Goal: Task Accomplishment & Management: Use online tool/utility

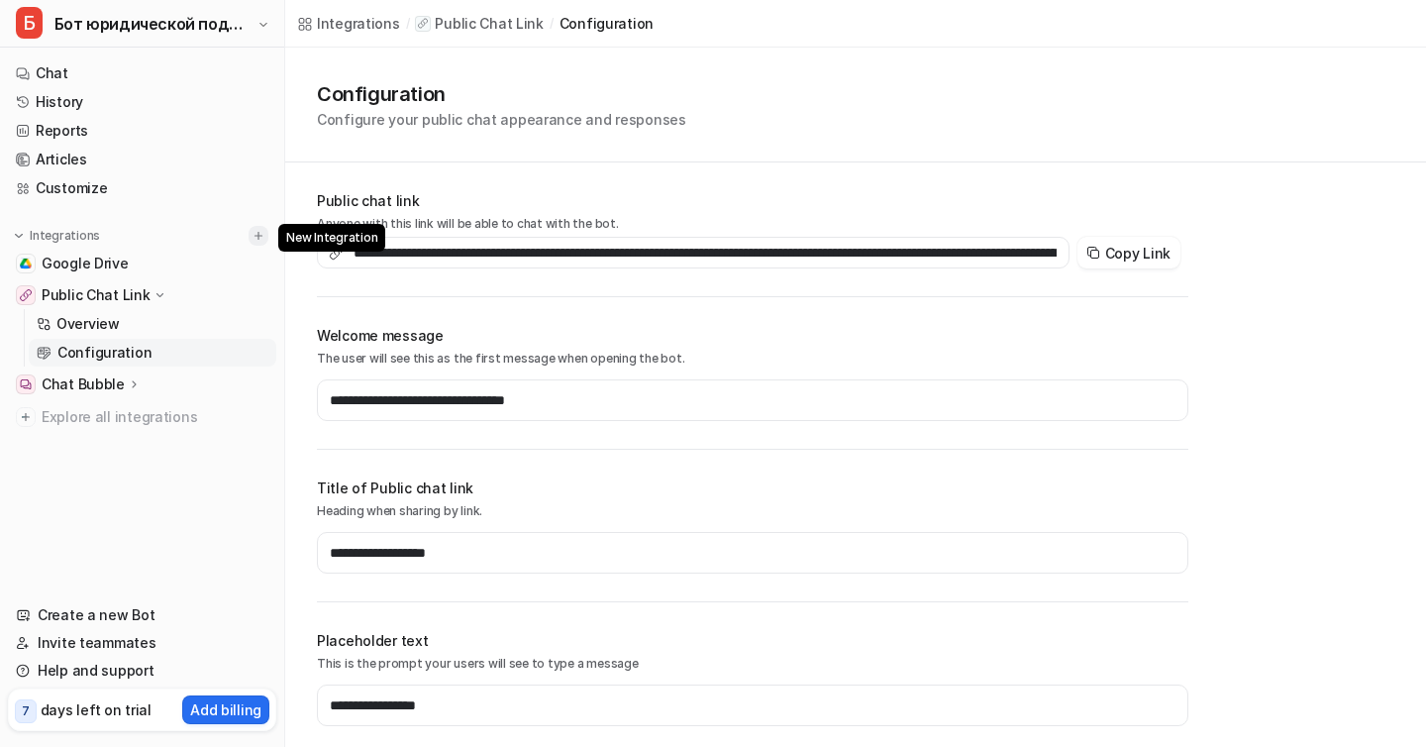
click at [261, 237] on img at bounding box center [259, 236] width 14 height 14
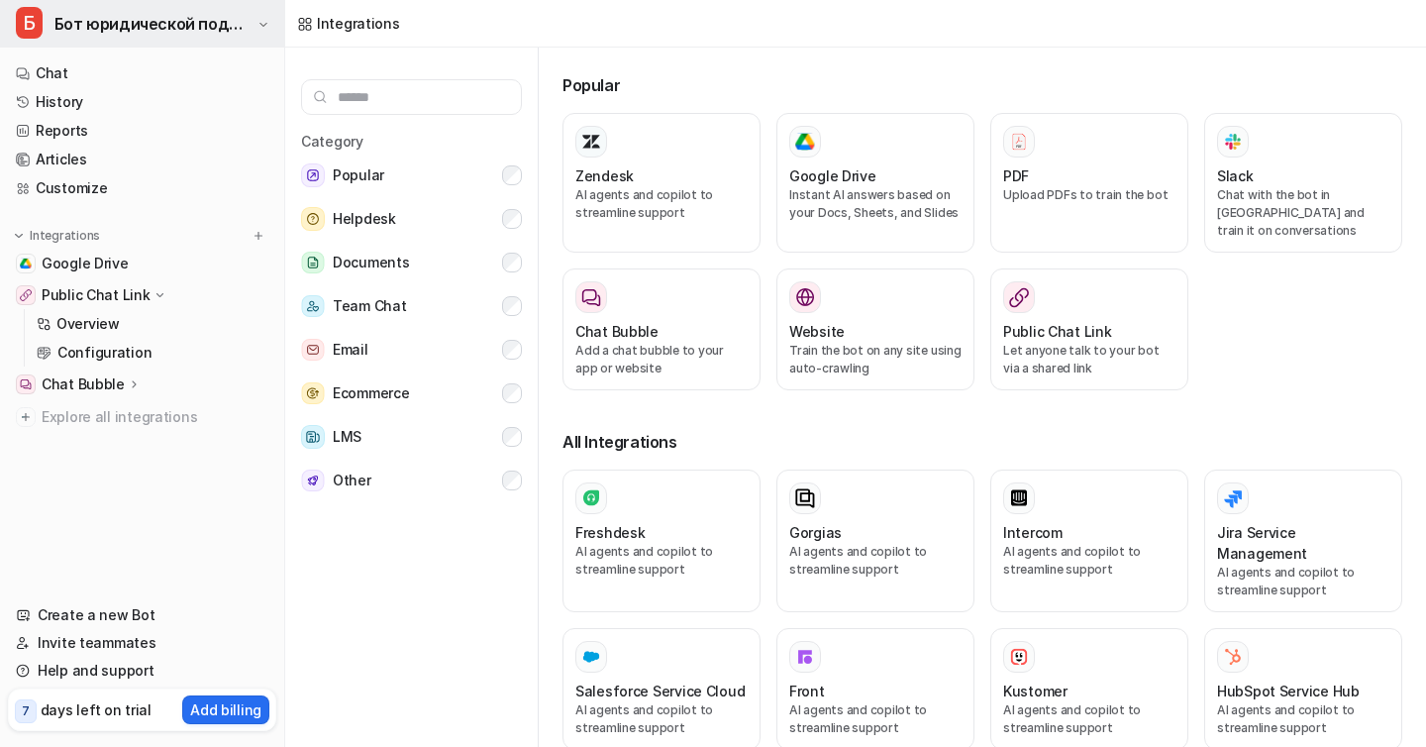
click at [222, 20] on span "Бот юридической поддержки" at bounding box center [153, 24] width 198 height 28
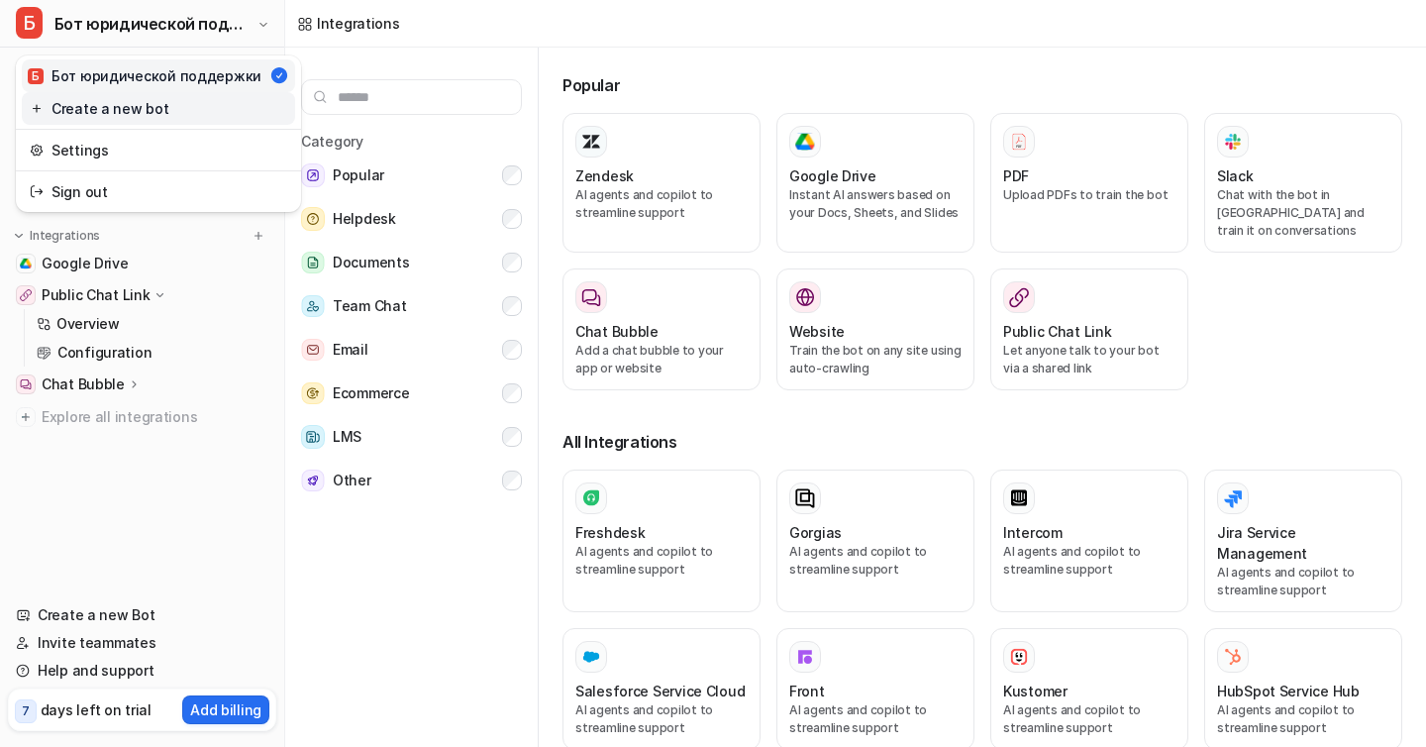
click at [175, 117] on link "Create a new bot" at bounding box center [158, 108] width 273 height 33
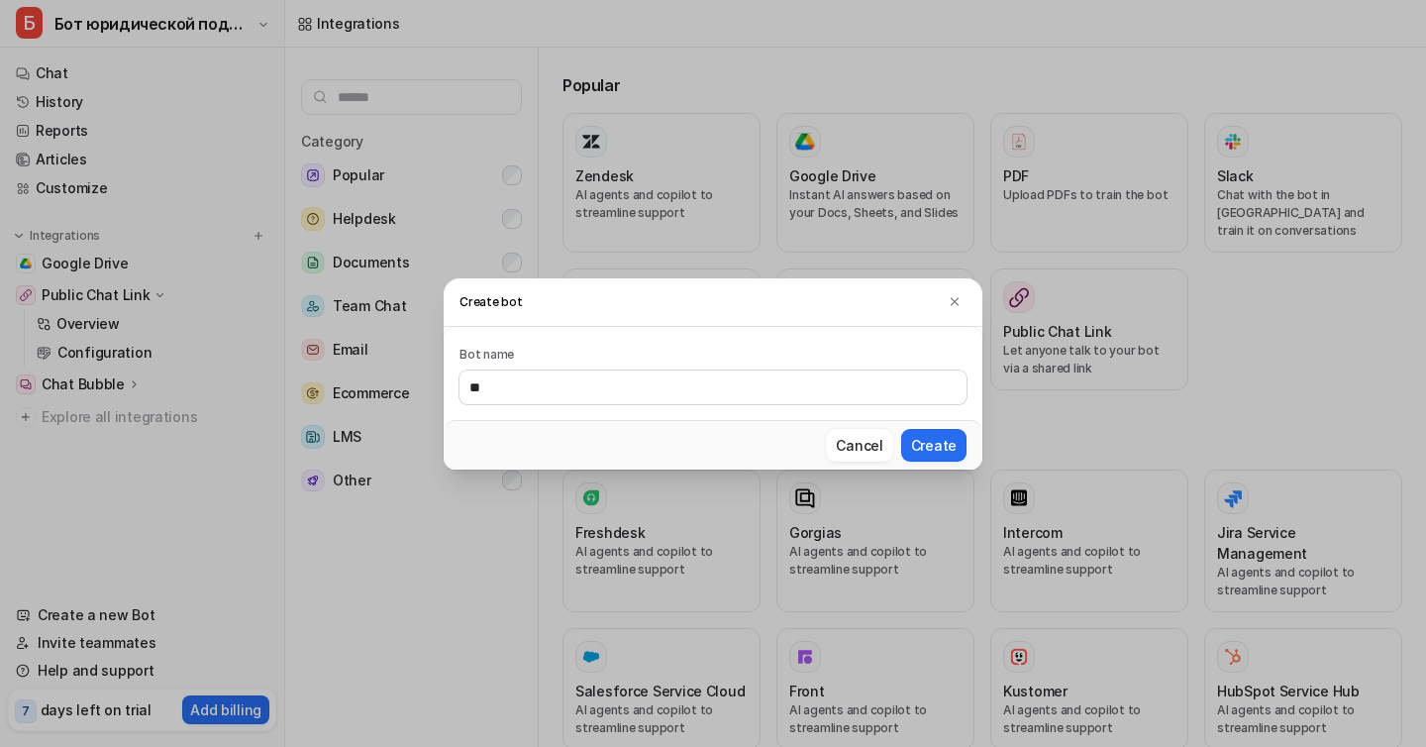
type input "*"
click at [490, 386] on input "*******" at bounding box center [713, 387] width 507 height 34
type input "*******"
click at [927, 444] on button "Create" at bounding box center [933, 445] width 65 height 33
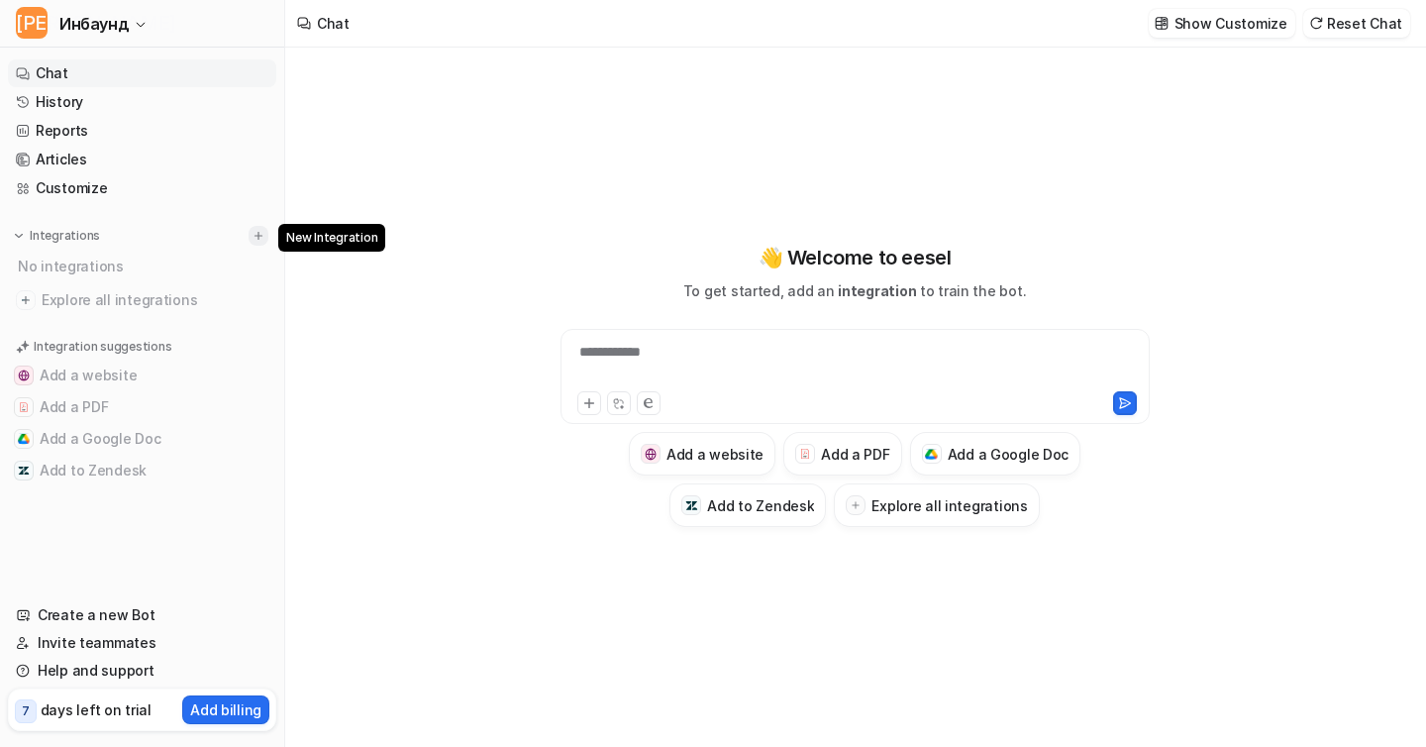
click at [259, 229] on img at bounding box center [259, 236] width 14 height 14
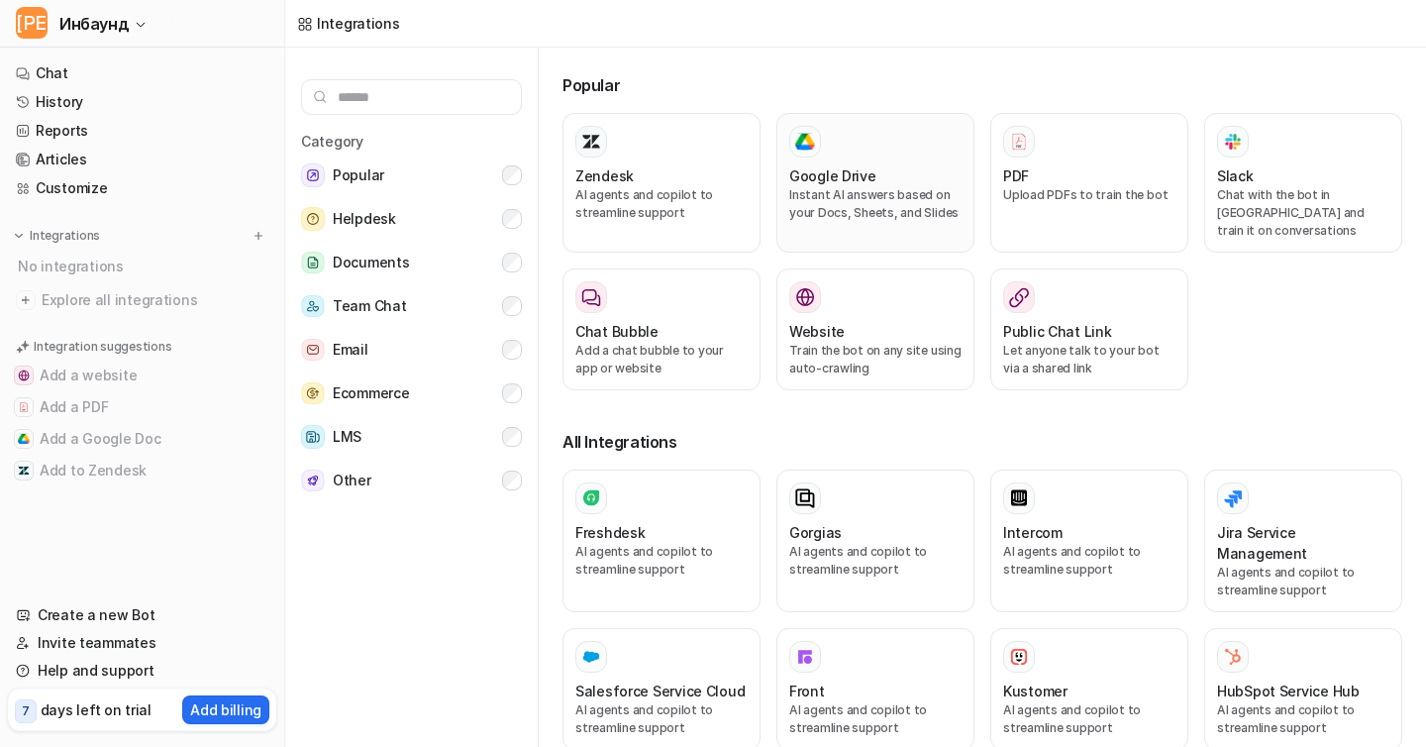
click at [878, 191] on p "Instant AI answers based on your Docs, Sheets, and Slides" at bounding box center [875, 204] width 172 height 36
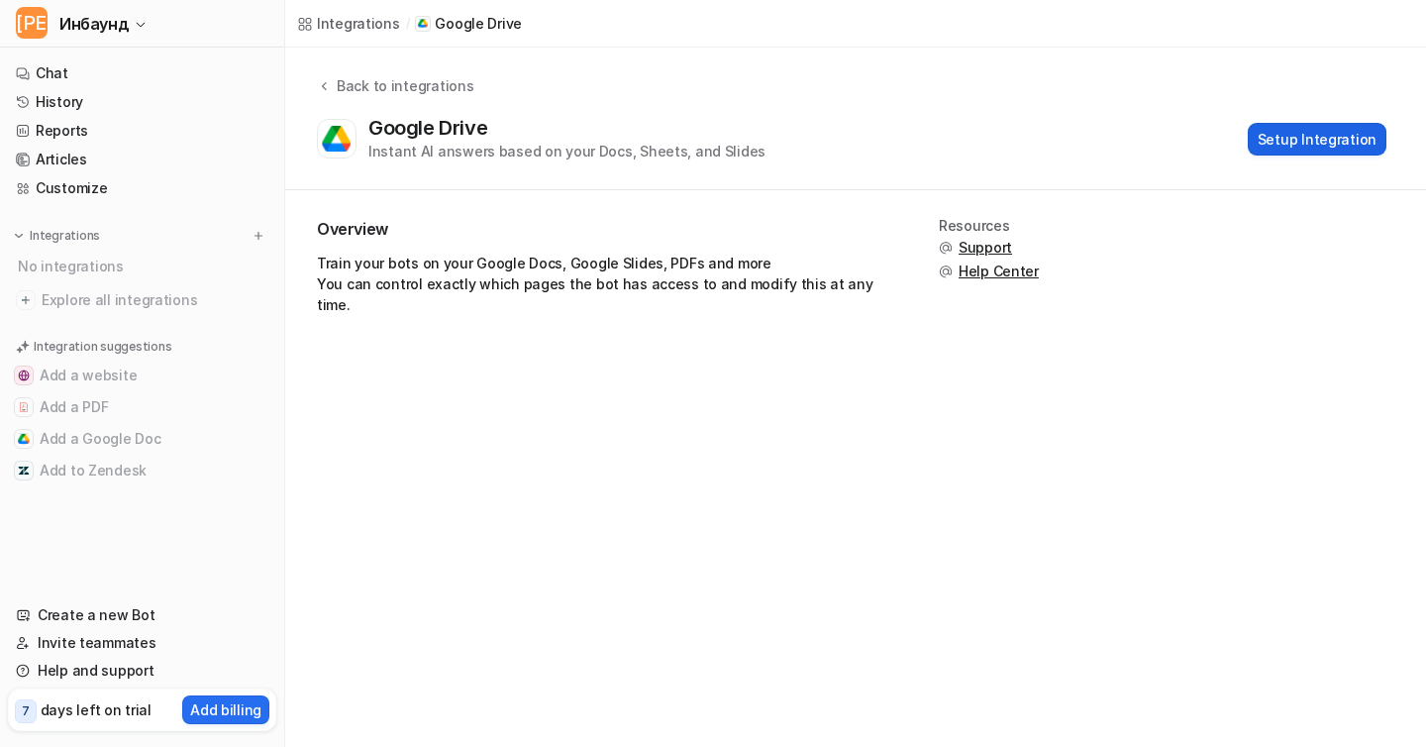
click at [1283, 139] on button "Setup Integration" at bounding box center [1317, 139] width 139 height 33
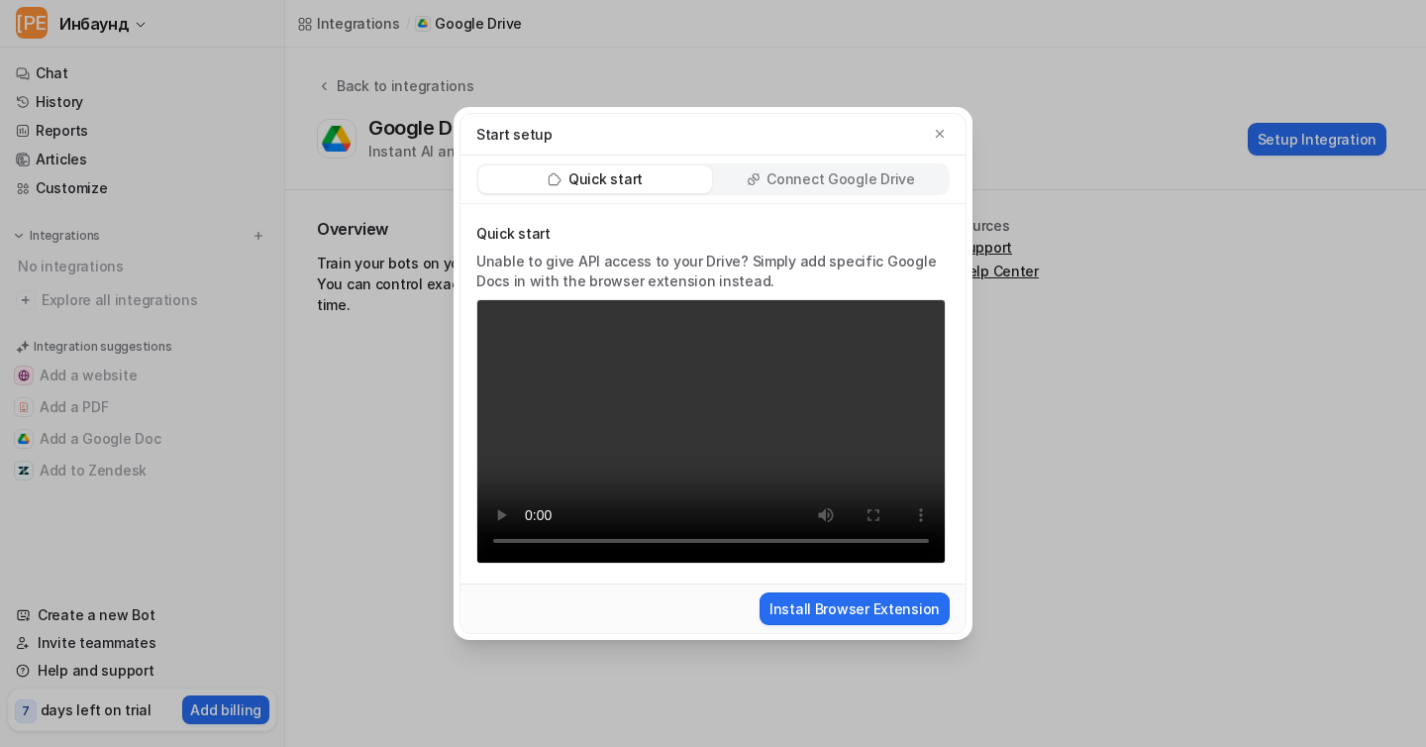
click at [790, 178] on p "Connect Google Drive" at bounding box center [840, 179] width 148 height 20
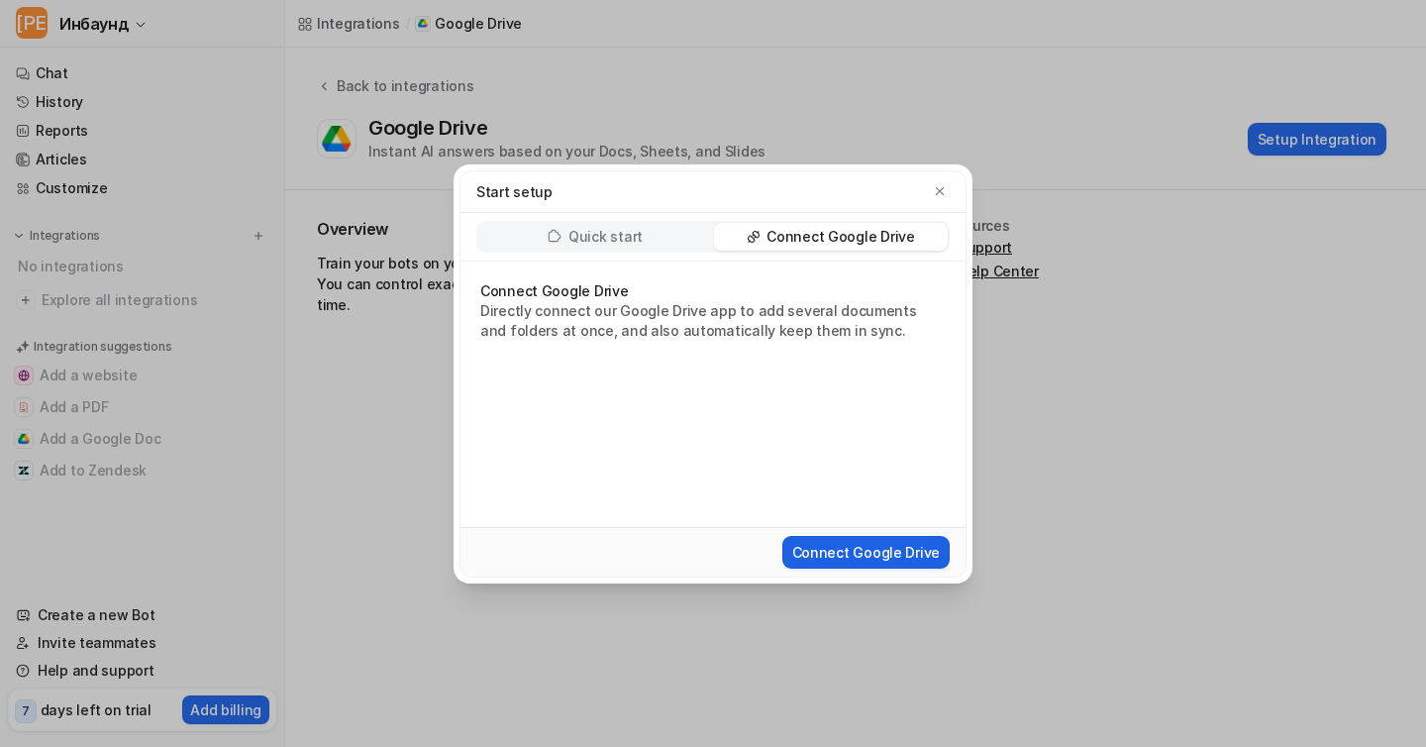
click at [876, 561] on button "Connect Google Drive" at bounding box center [865, 552] width 167 height 33
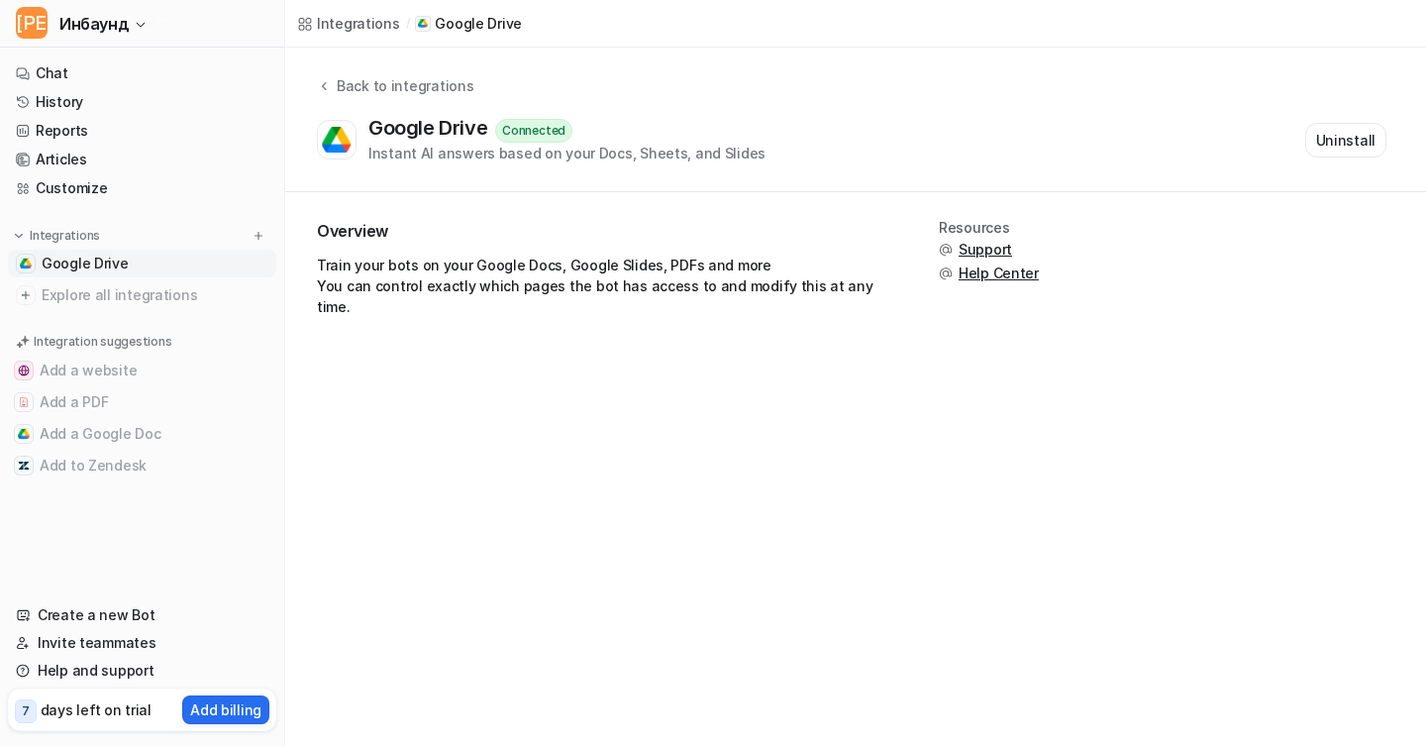
click at [176, 260] on link "Google Drive" at bounding box center [142, 264] width 268 height 28
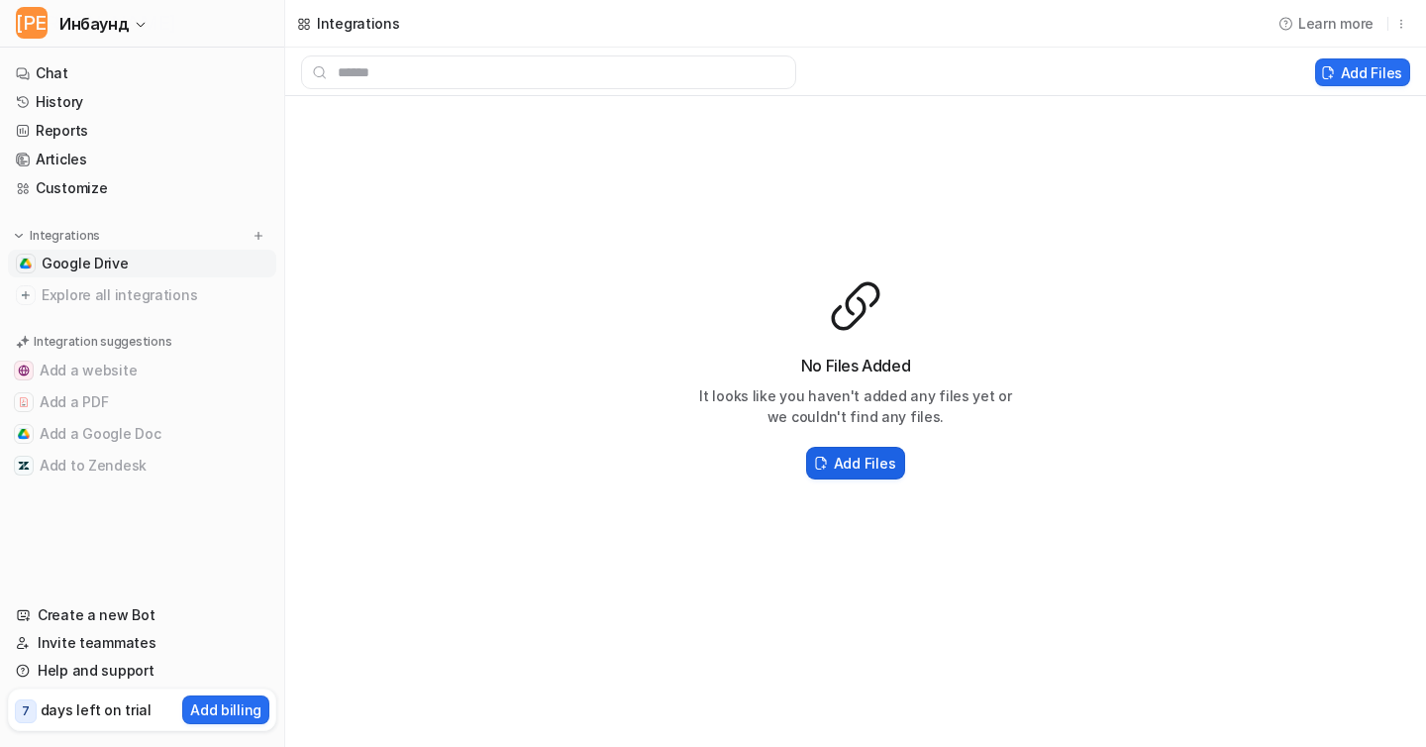
click at [835, 468] on h2 "Add Files" at bounding box center [864, 463] width 61 height 21
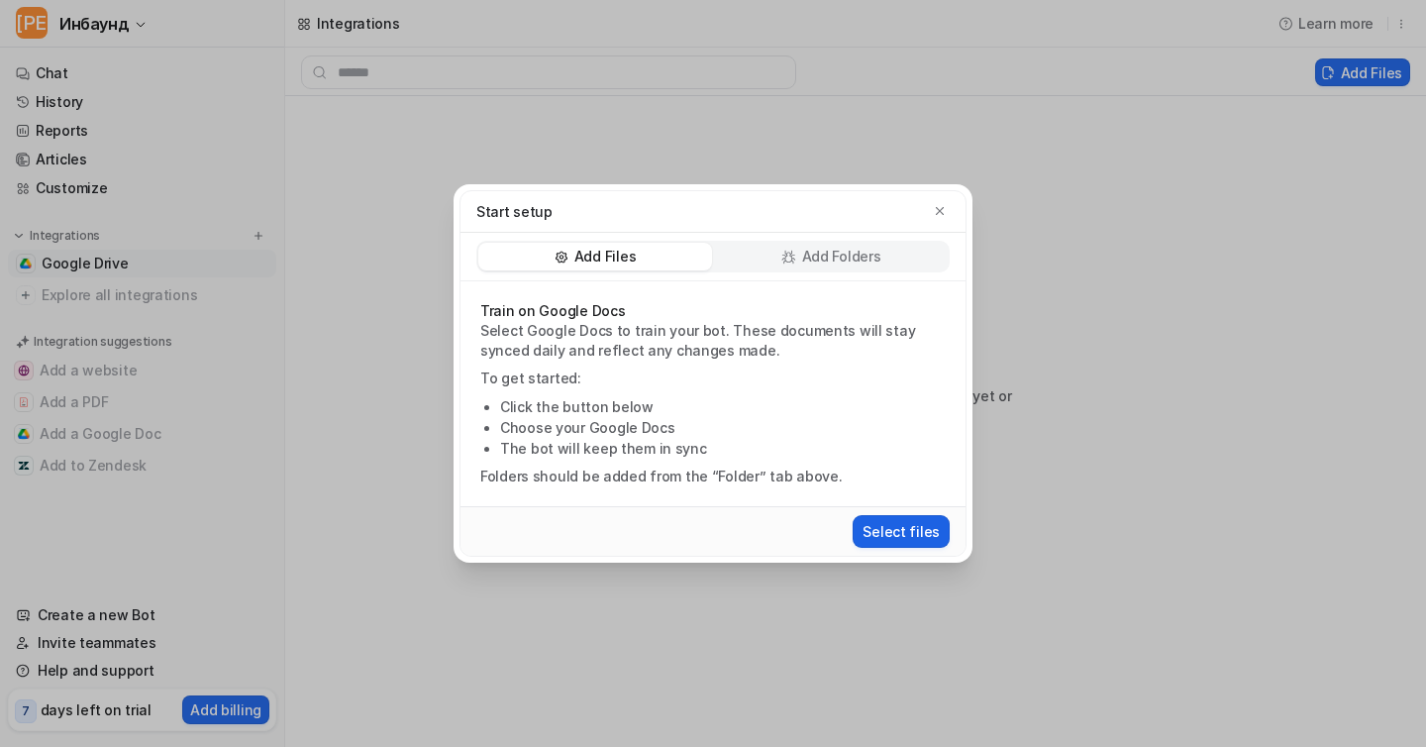
click at [905, 525] on button "Select files" at bounding box center [901, 531] width 97 height 33
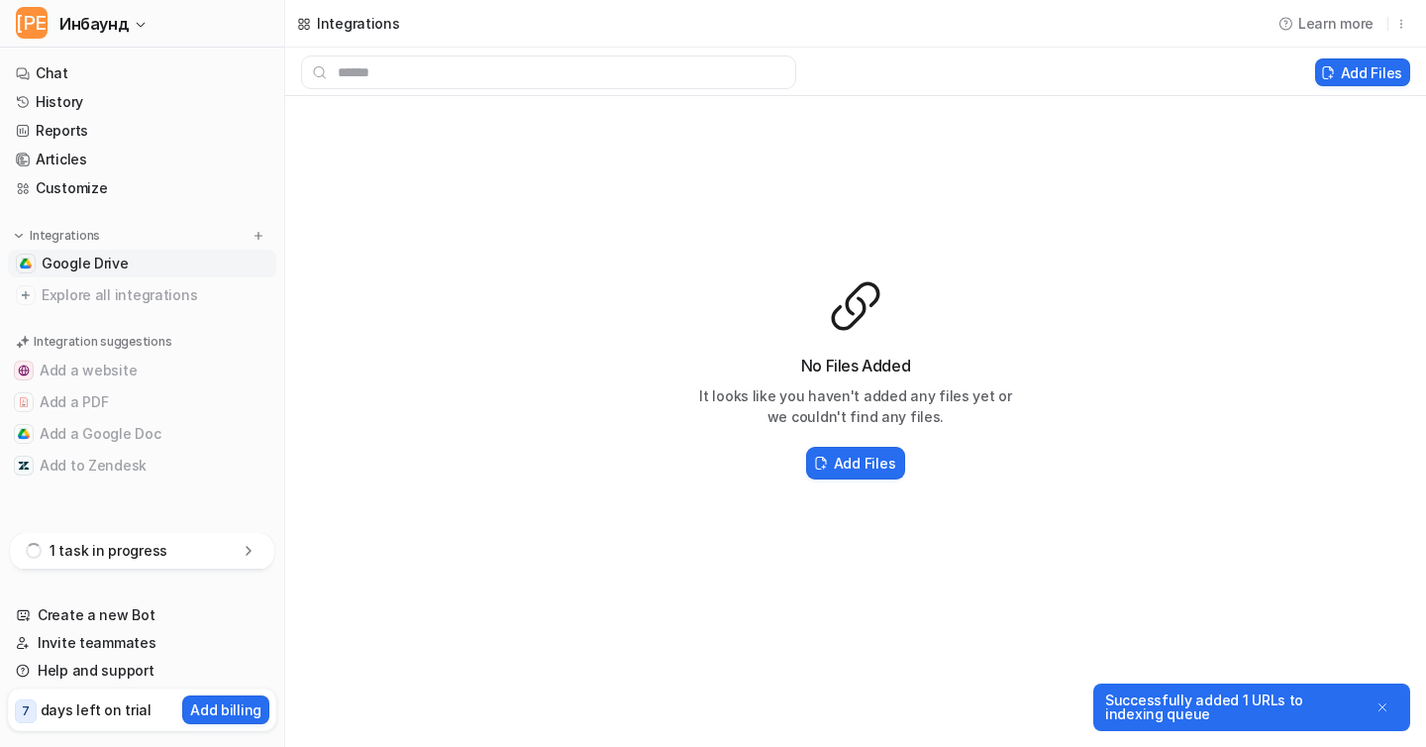
click at [1383, 712] on icon "Close" at bounding box center [1383, 707] width 14 height 14
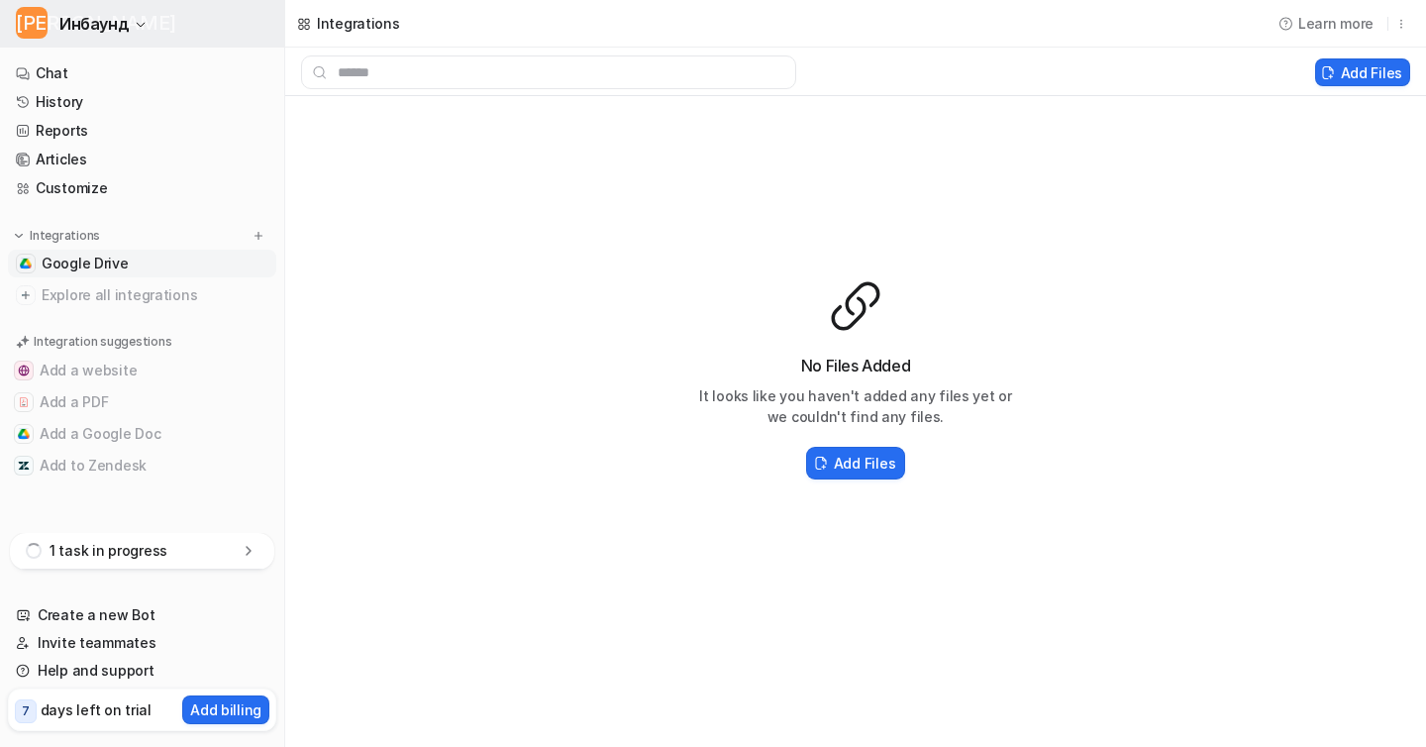
click at [122, 33] on span "Инбаунд" at bounding box center [93, 24] width 69 height 28
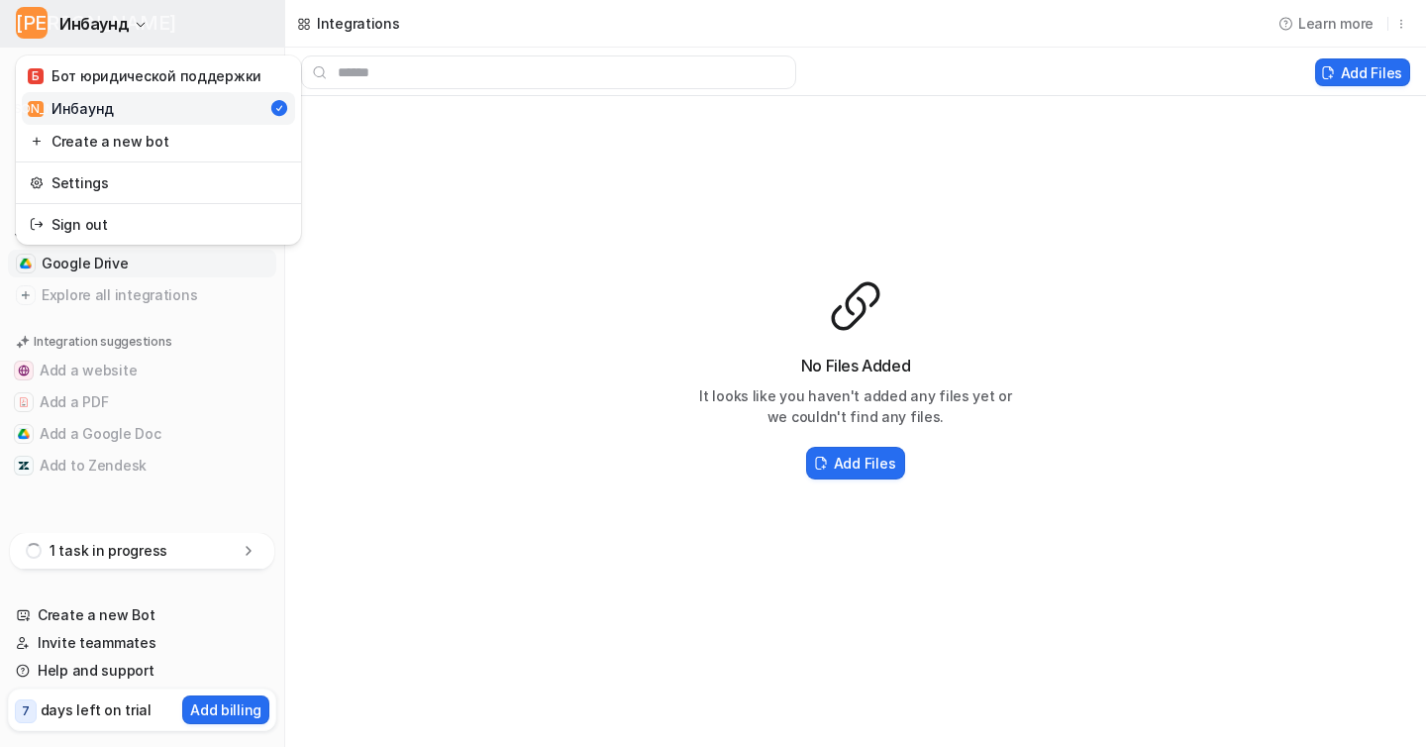
click at [148, 26] on button "И Инбаунд" at bounding box center [142, 24] width 284 height 48
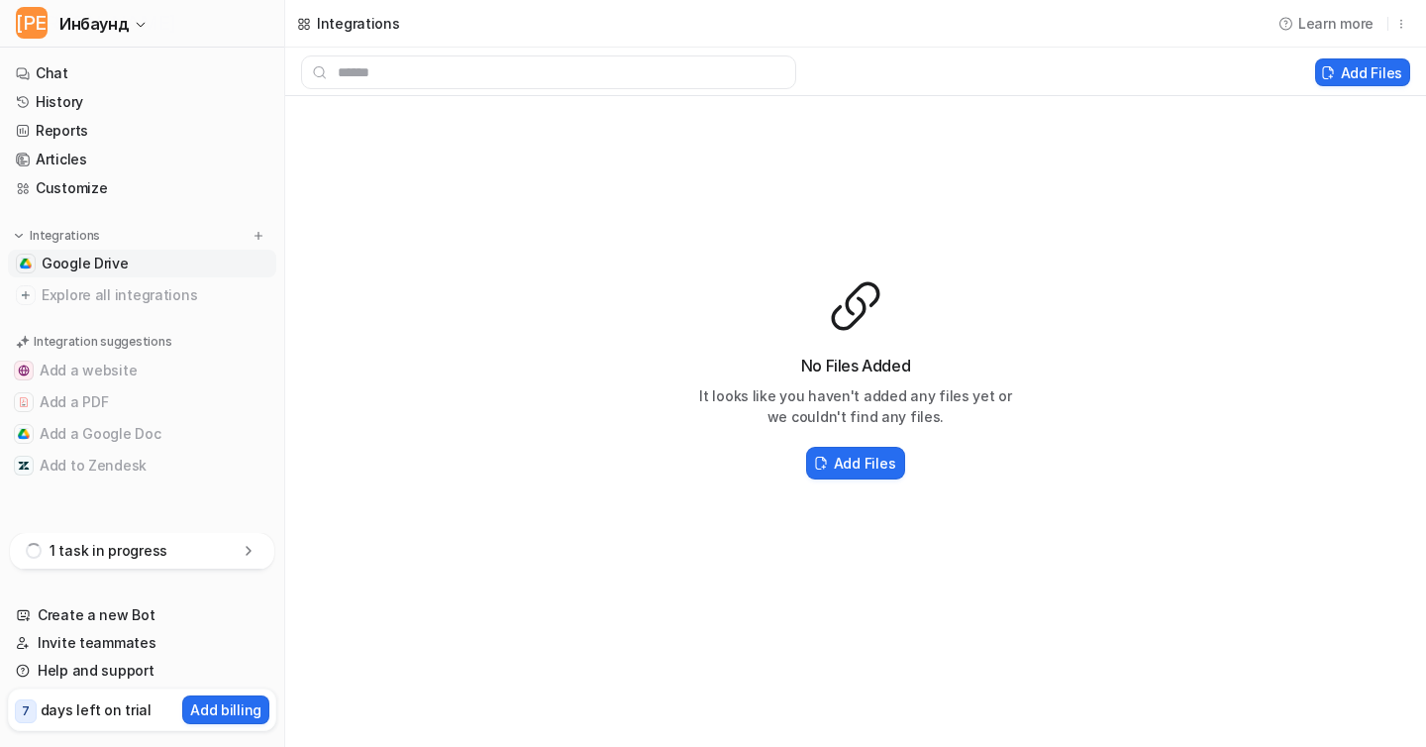
click at [212, 564] on div "1 task in progress" at bounding box center [142, 551] width 264 height 37
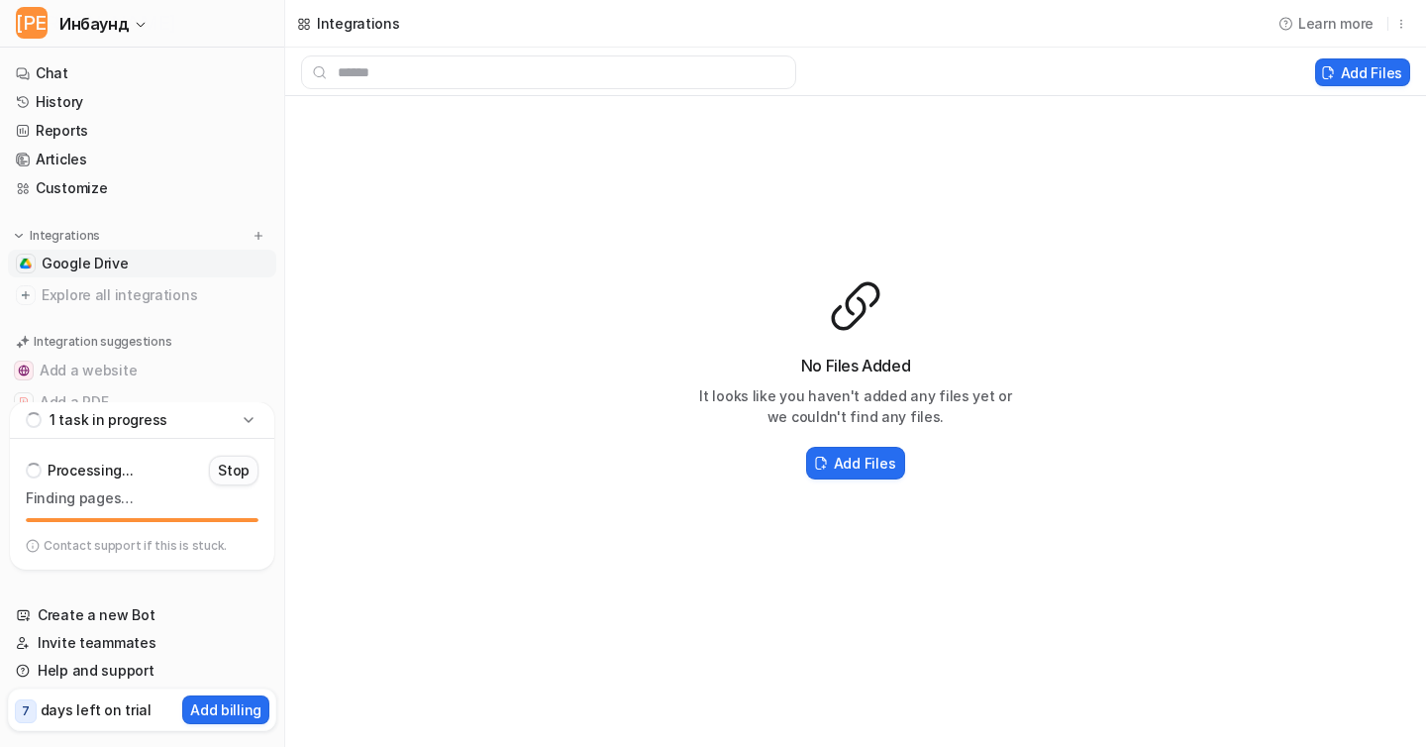
click at [244, 471] on p "Stop" at bounding box center [234, 470] width 32 height 20
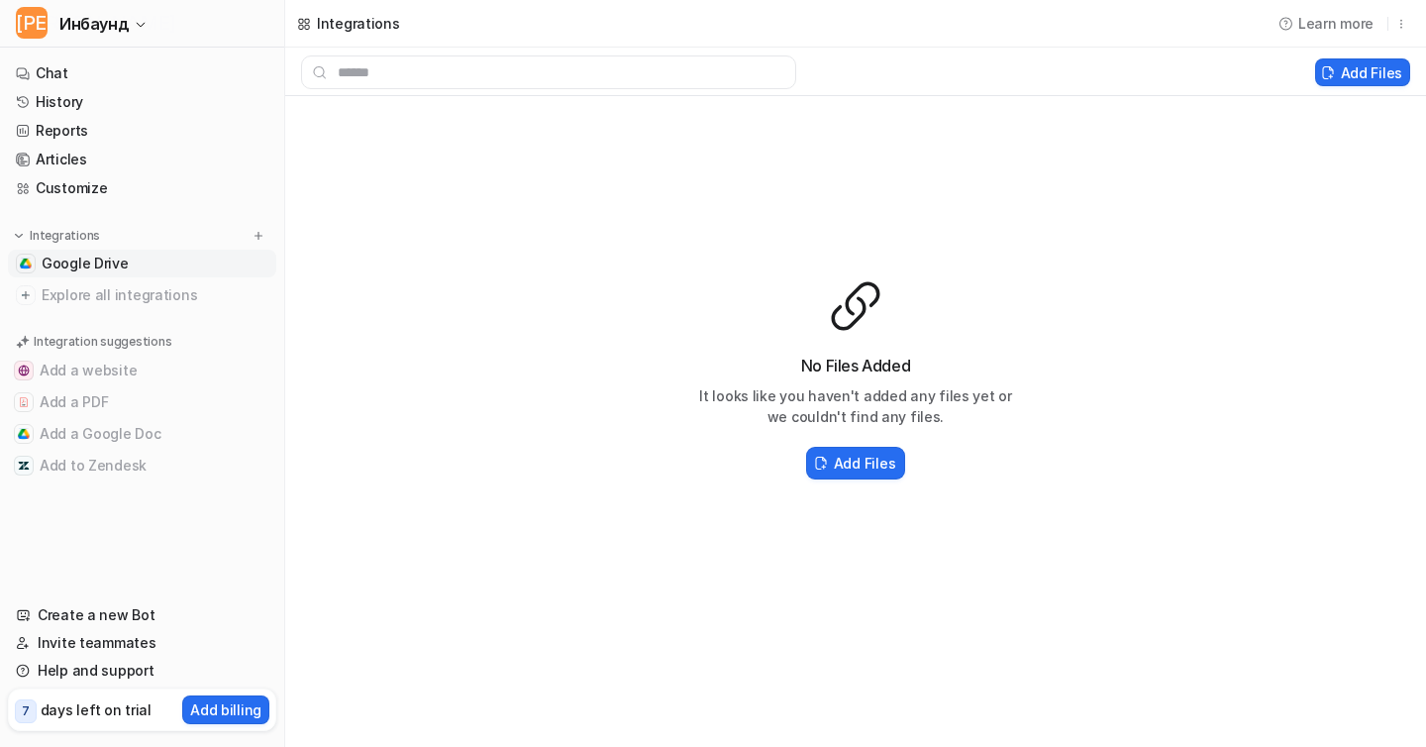
click at [1410, 15] on div "Learn more" at bounding box center [1340, 23] width 155 height 49
click at [1408, 19] on button "button" at bounding box center [1401, 24] width 18 height 26
click at [1408, 21] on button "button" at bounding box center [1401, 24] width 18 height 26
click at [106, 24] on span "Инбаунд" at bounding box center [93, 24] width 69 height 28
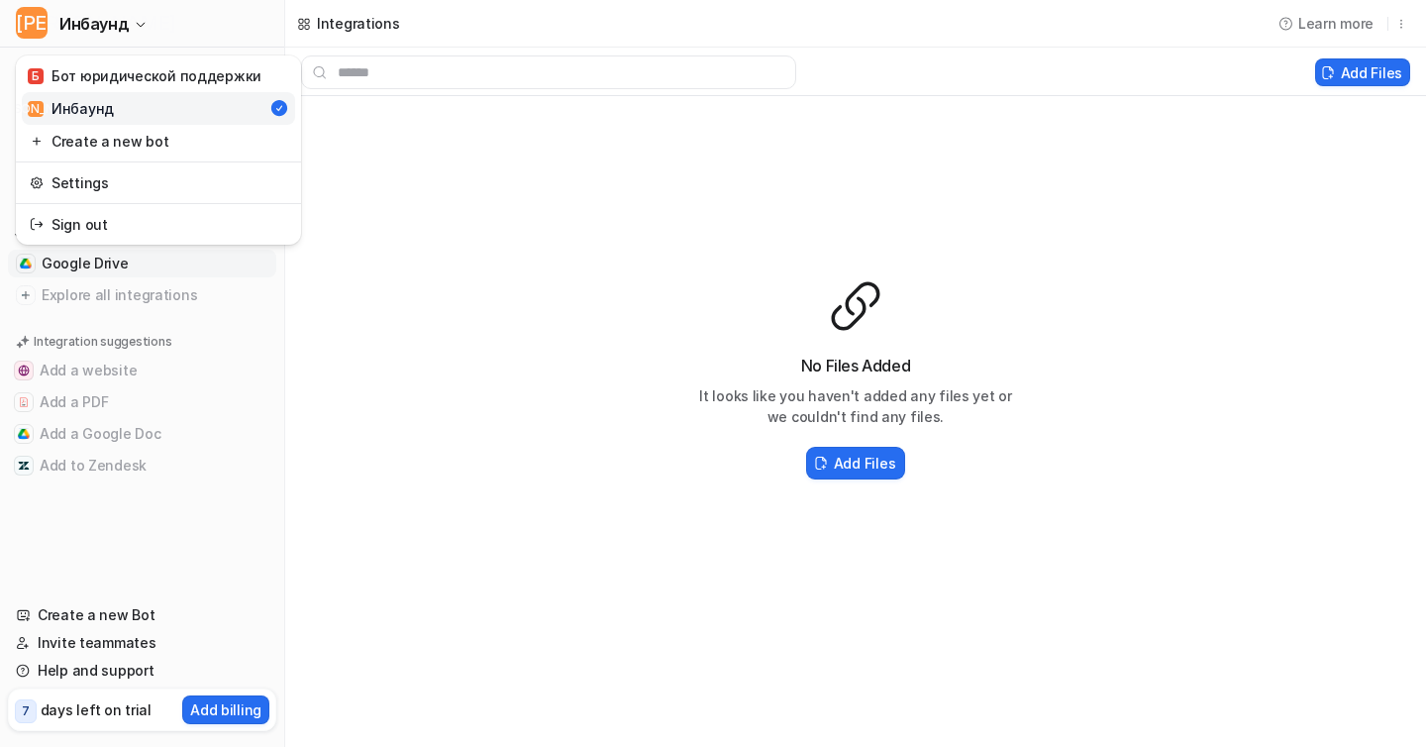
click at [139, 104] on link "И Инбаунд" at bounding box center [158, 108] width 273 height 33
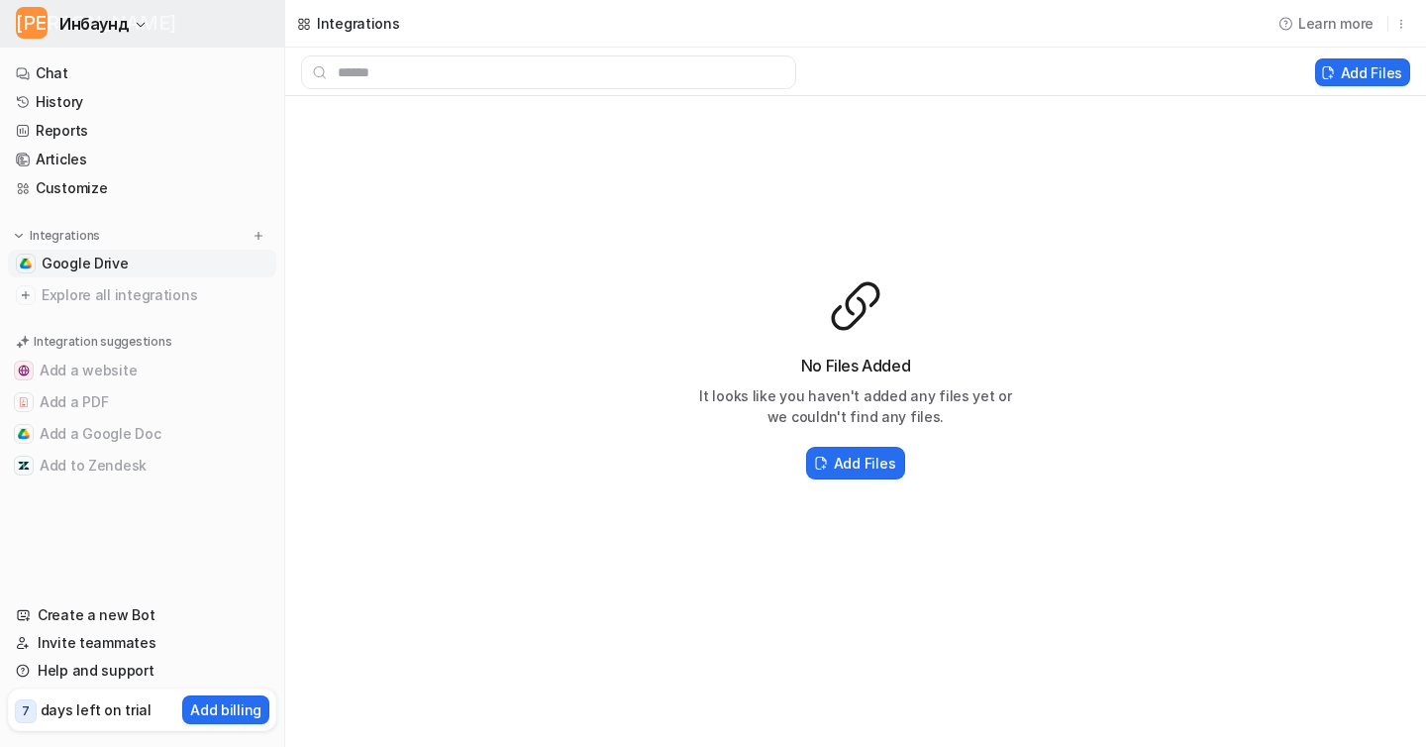
click at [134, 15] on button "И Инбаунд" at bounding box center [142, 24] width 284 height 48
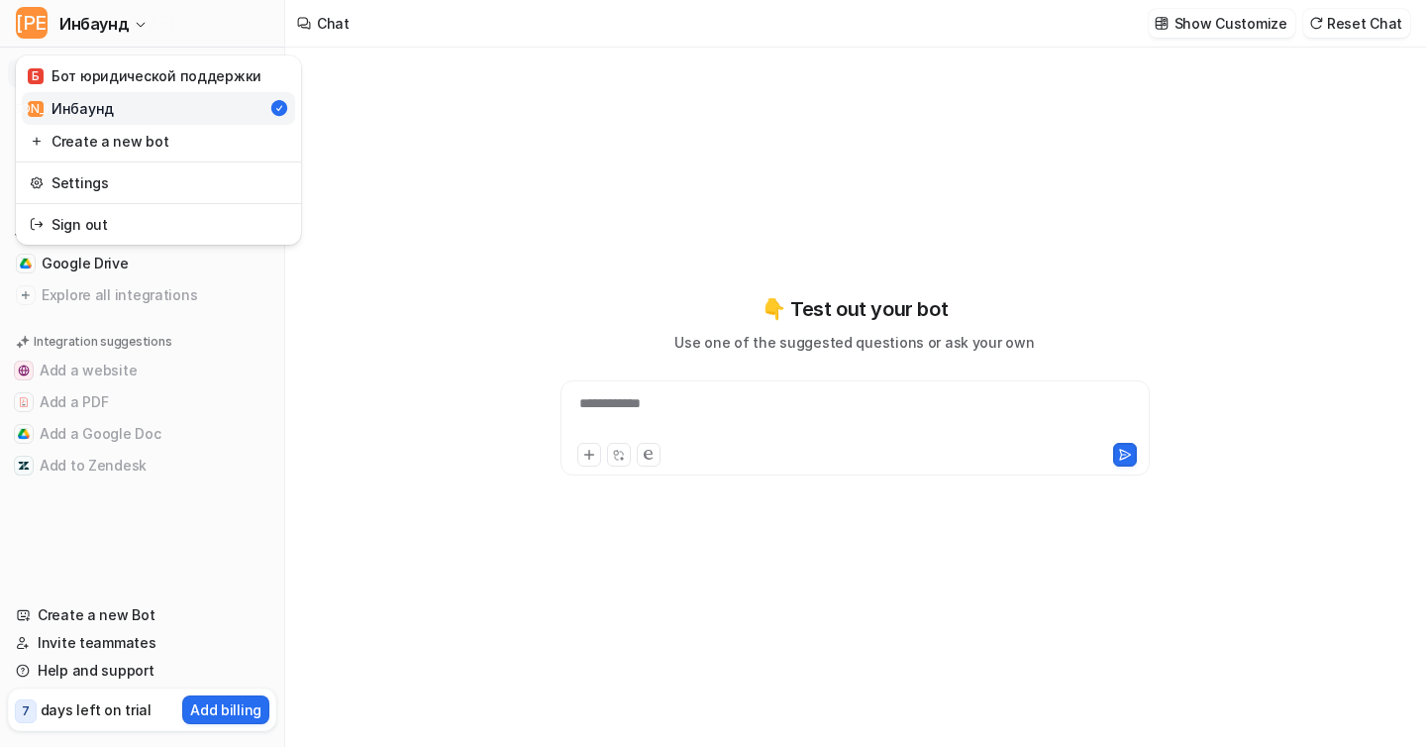
click at [877, 105] on div "**********" at bounding box center [713, 373] width 1426 height 747
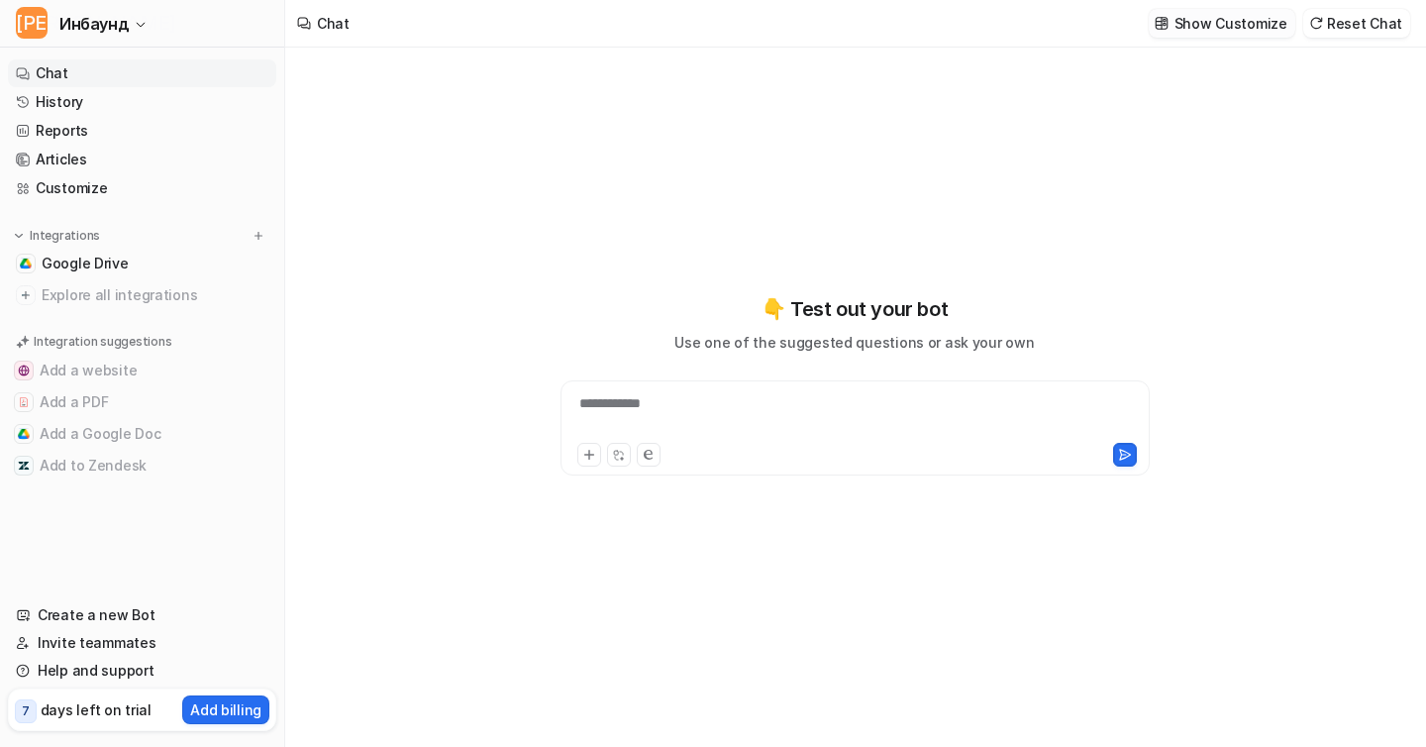
click at [1284, 29] on p "Show Customize" at bounding box center [1230, 23] width 113 height 21
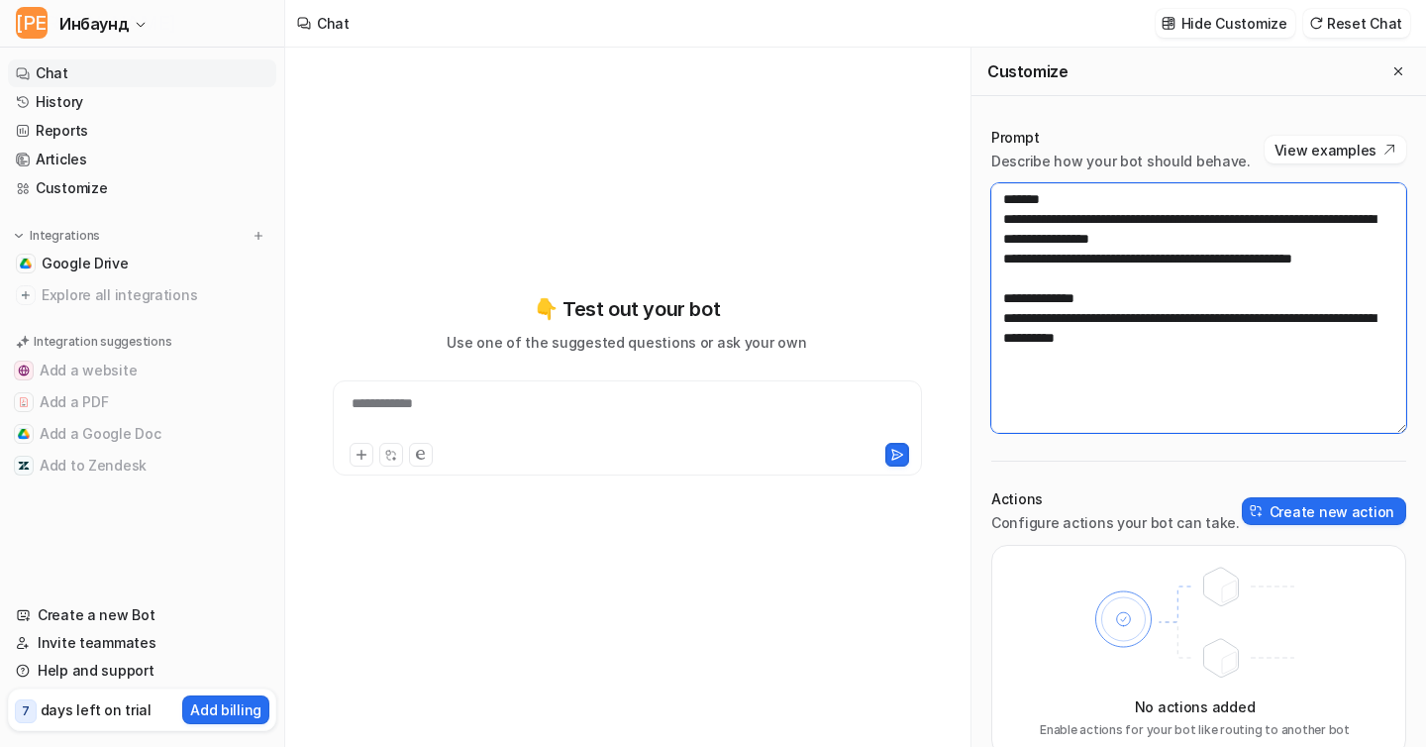
drag, startPoint x: 1212, startPoint y: 324, endPoint x: 960, endPoint y: 218, distance: 273.9
click at [960, 218] on div "**********" at bounding box center [855, 397] width 1141 height 699
drag, startPoint x: 1244, startPoint y: 360, endPoint x: 906, endPoint y: 142, distance: 402.4
click at [906, 142] on div "**********" at bounding box center [855, 397] width 1141 height 699
paste textarea "**********"
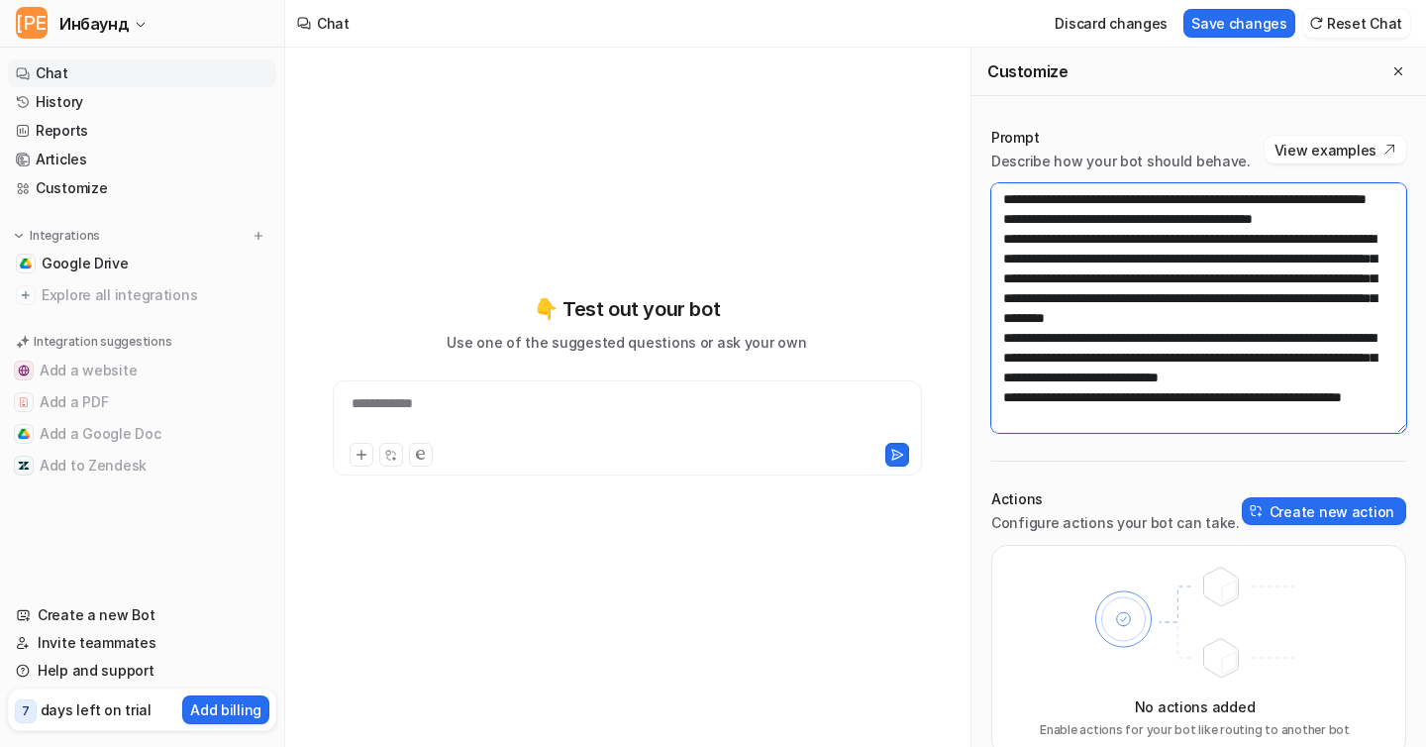
scroll to position [29, 0]
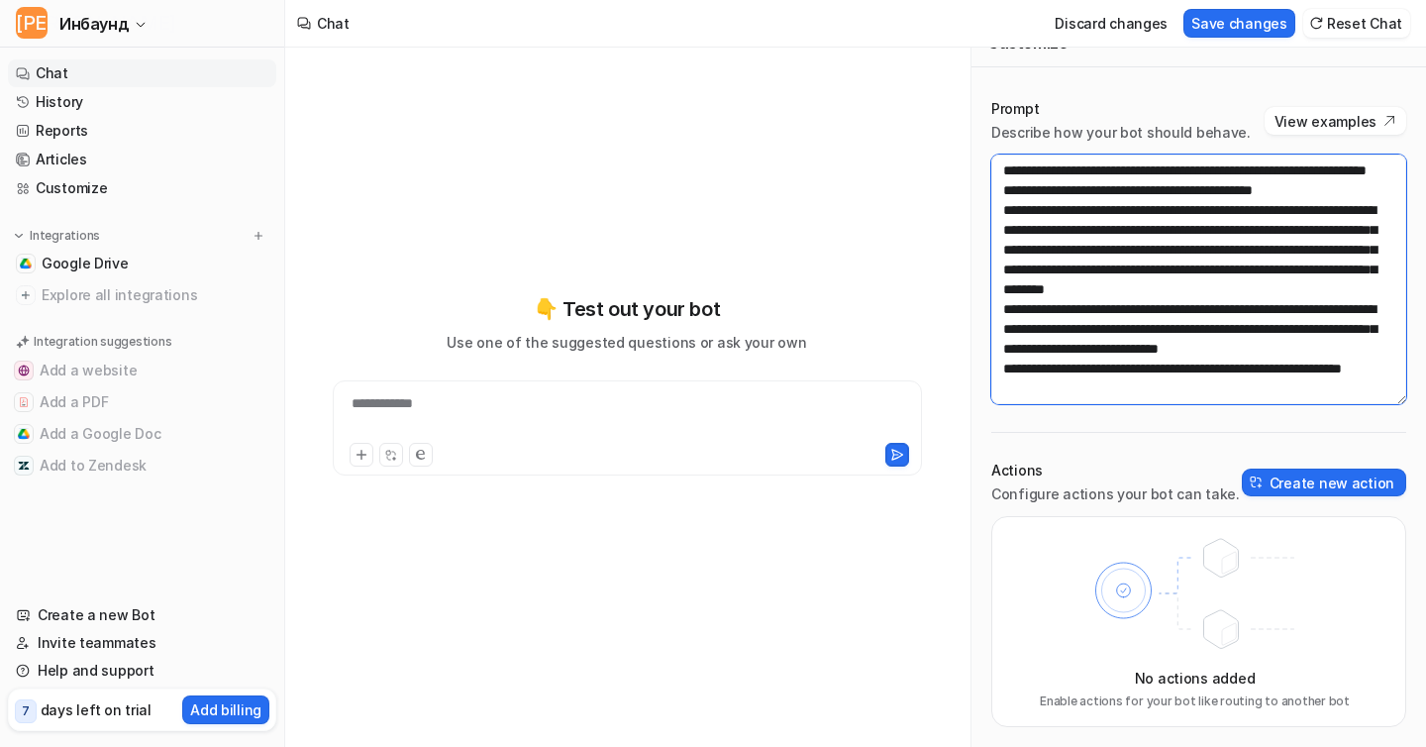
type textarea "**********"
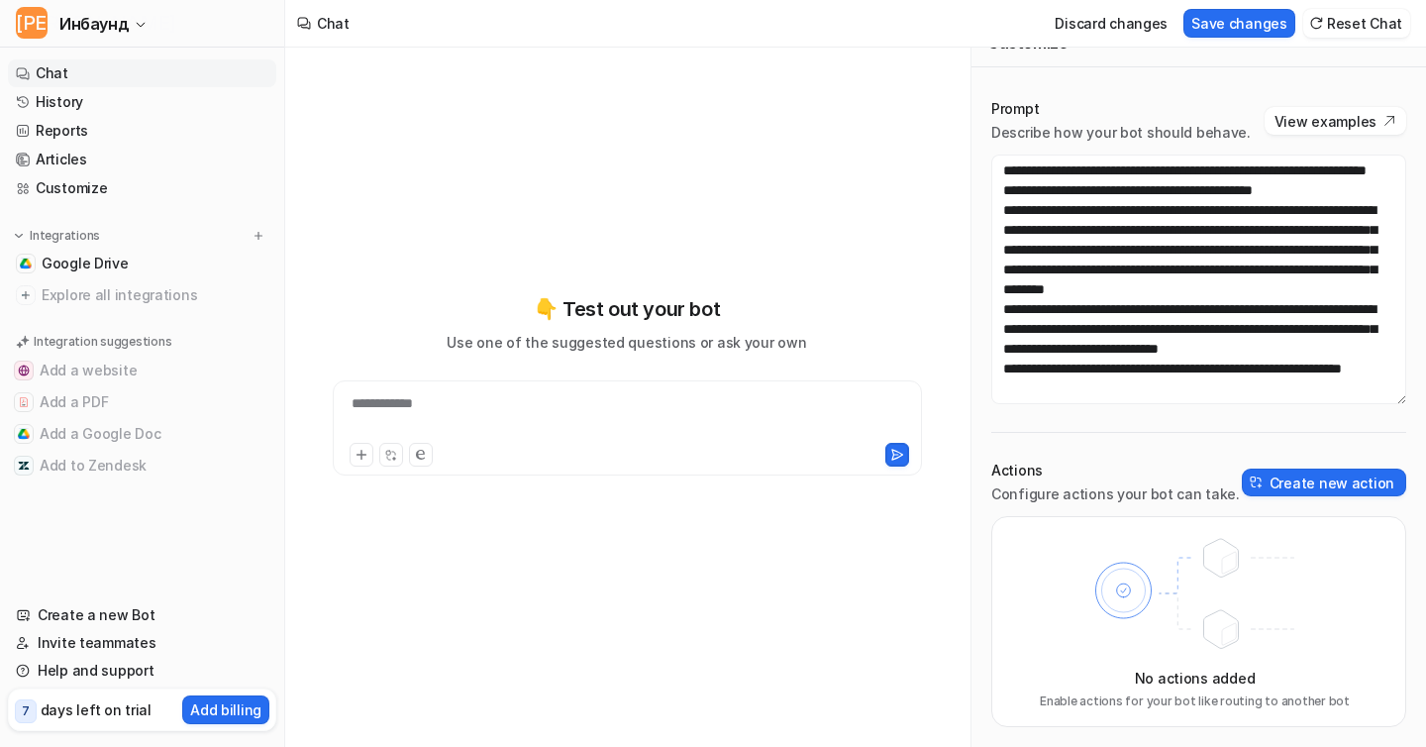
click at [1324, 83] on div "Prompt Describe how your bot should behave. View examples Actions Configure act…" at bounding box center [1198, 412] width 455 height 667
click at [991, 445] on div "Prompt Describe how your bot should behave. View examples Actions Configure act…" at bounding box center [1198, 412] width 455 height 667
click at [829, 289] on div "**********" at bounding box center [627, 385] width 652 height 523
click at [767, 201] on div "**********" at bounding box center [627, 385] width 652 height 523
click at [119, 294] on span "Explore all integrations" at bounding box center [155, 295] width 227 height 32
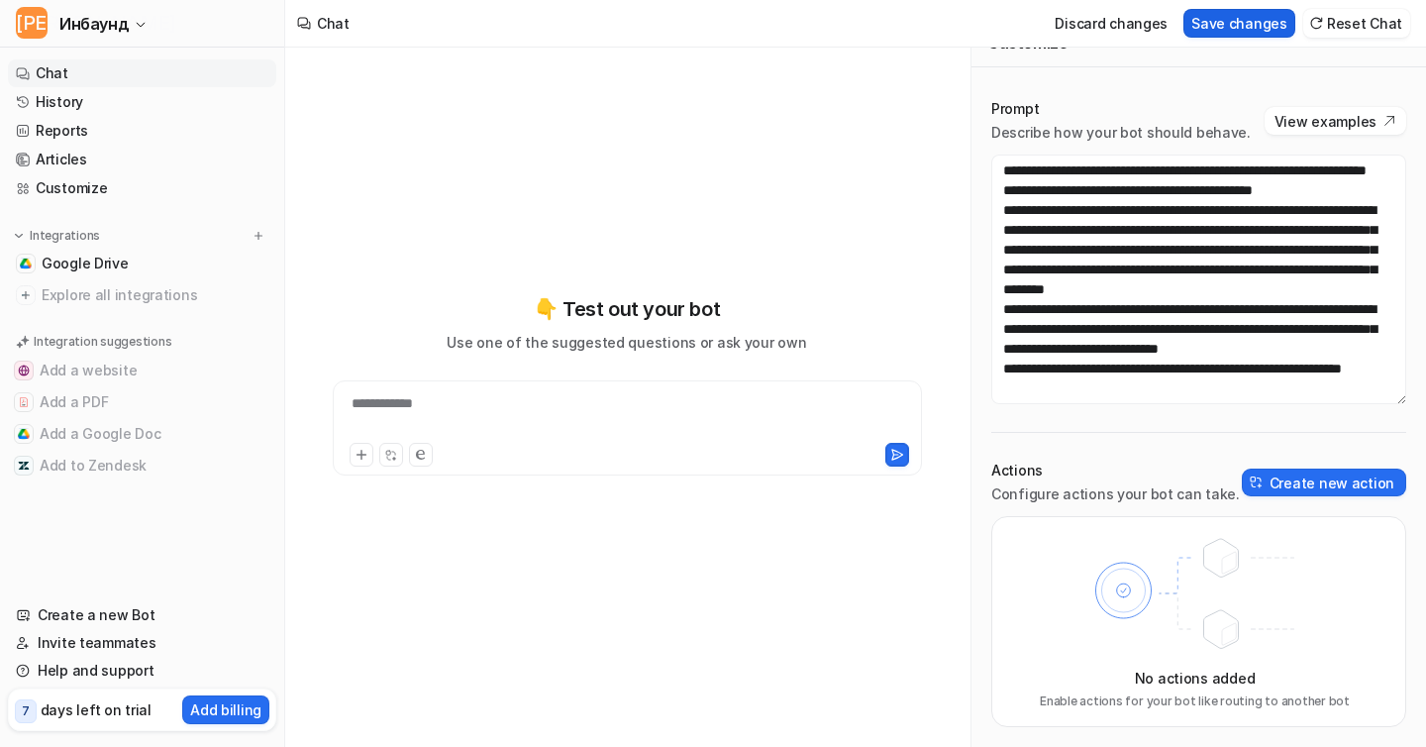
click at [1260, 16] on button "Save changes" at bounding box center [1239, 23] width 112 height 29
click at [820, 142] on div "**********" at bounding box center [627, 385] width 652 height 523
click at [1352, 25] on button "Reset Chat" at bounding box center [1356, 23] width 107 height 29
click at [843, 127] on div "**********" at bounding box center [627, 385] width 652 height 523
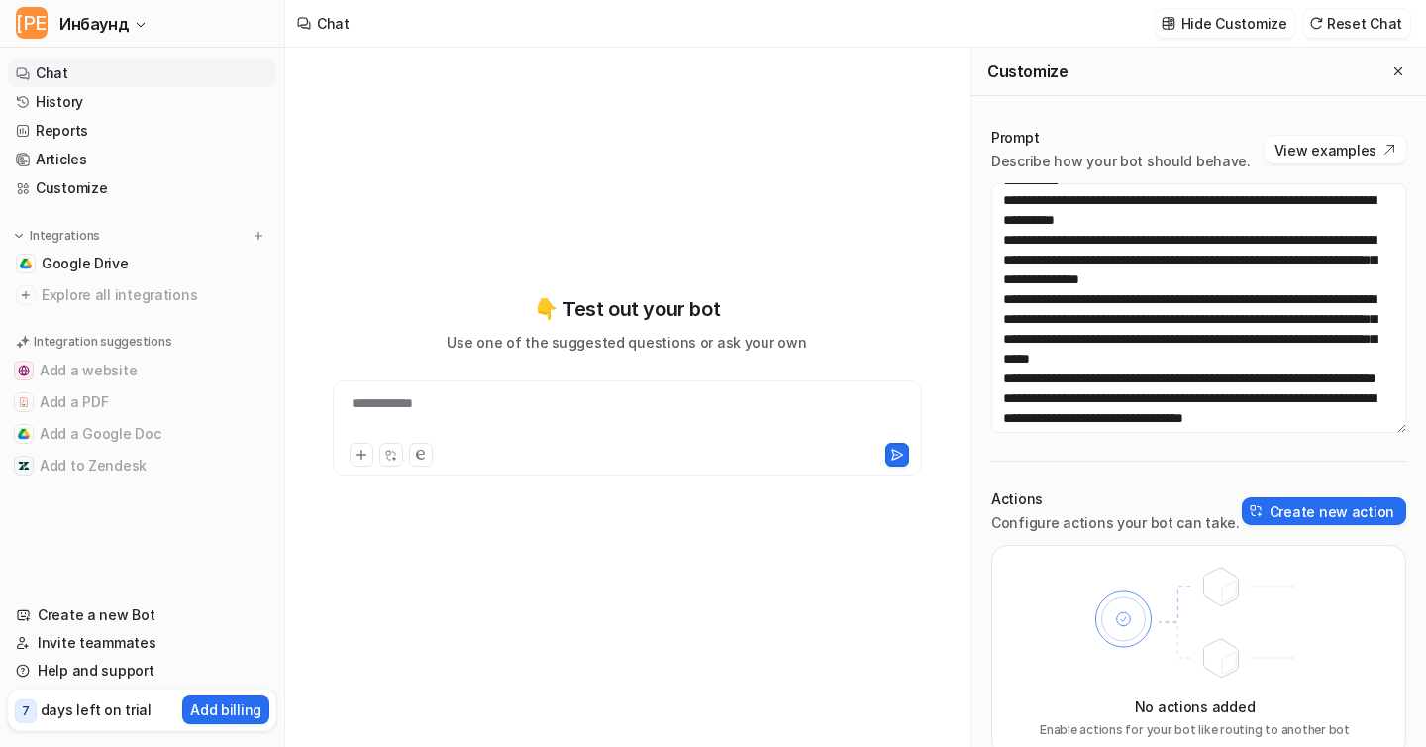
scroll to position [733, 0]
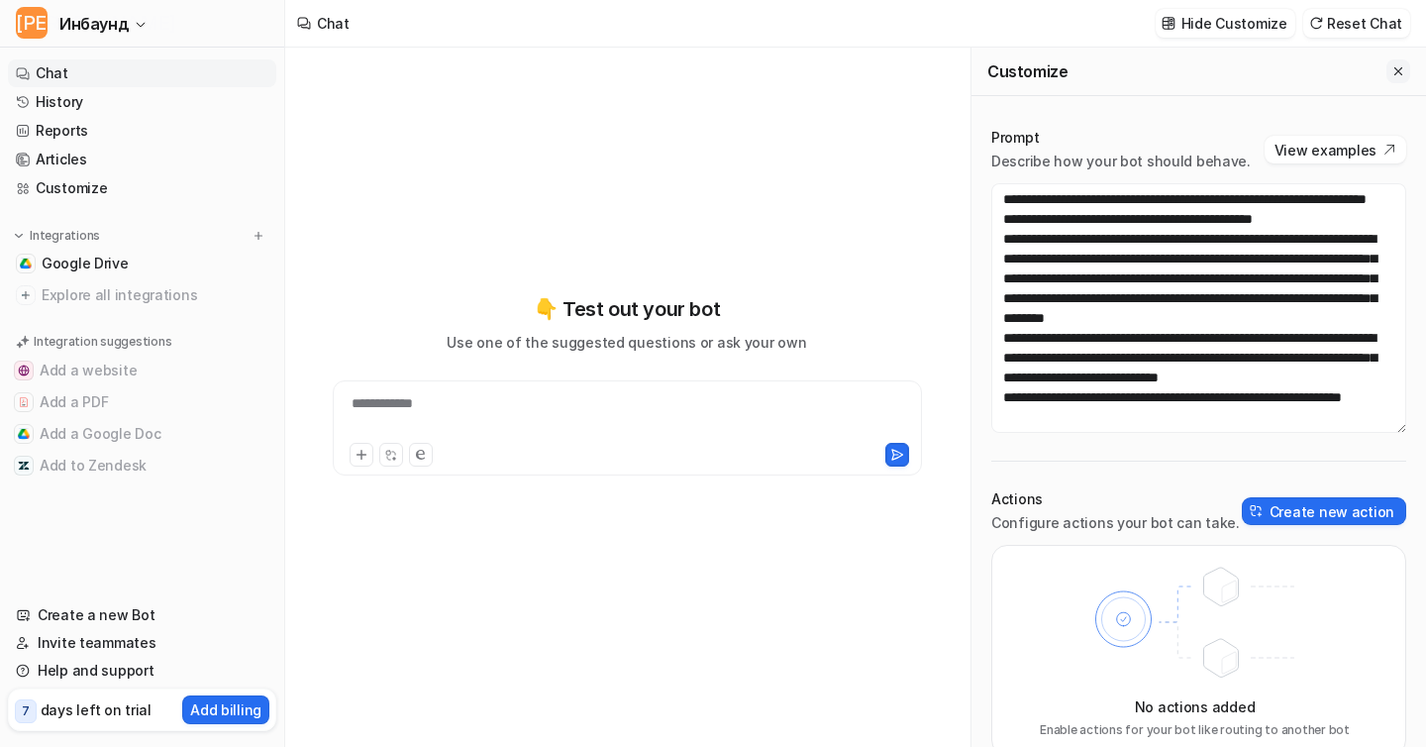
click at [1398, 70] on icon "Close flyout" at bounding box center [1398, 71] width 8 height 8
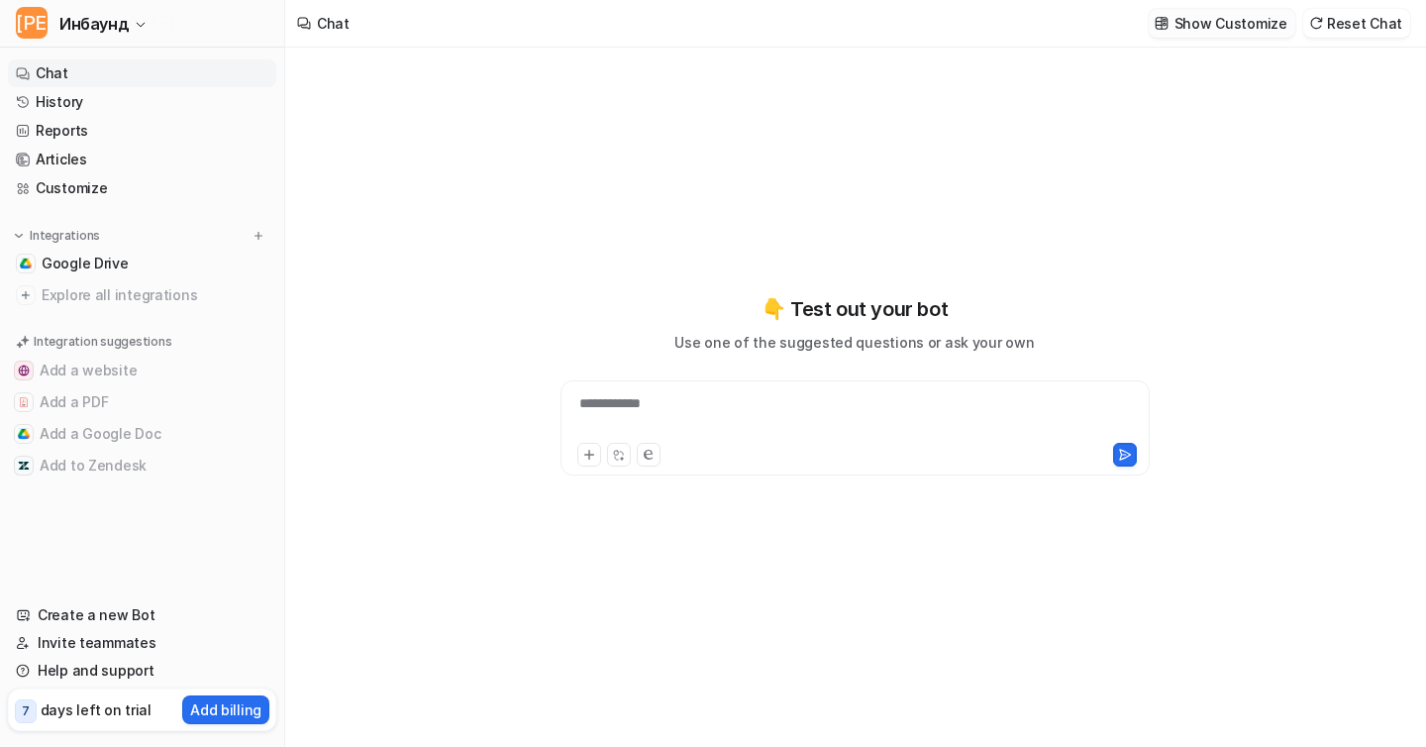
scroll to position [23589, 0]
click at [110, 299] on span "Explore all integrations" at bounding box center [155, 295] width 227 height 32
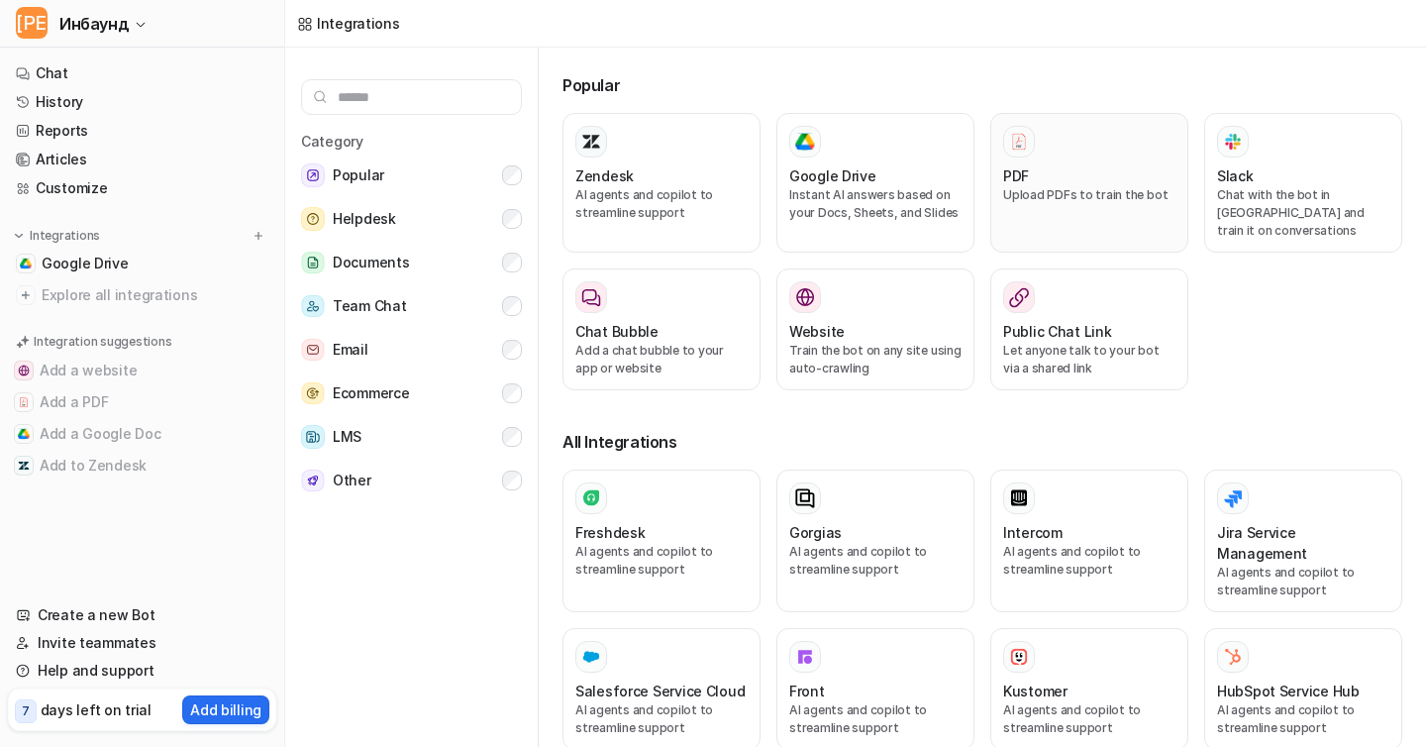
click at [1072, 183] on div "PDF" at bounding box center [1089, 175] width 172 height 21
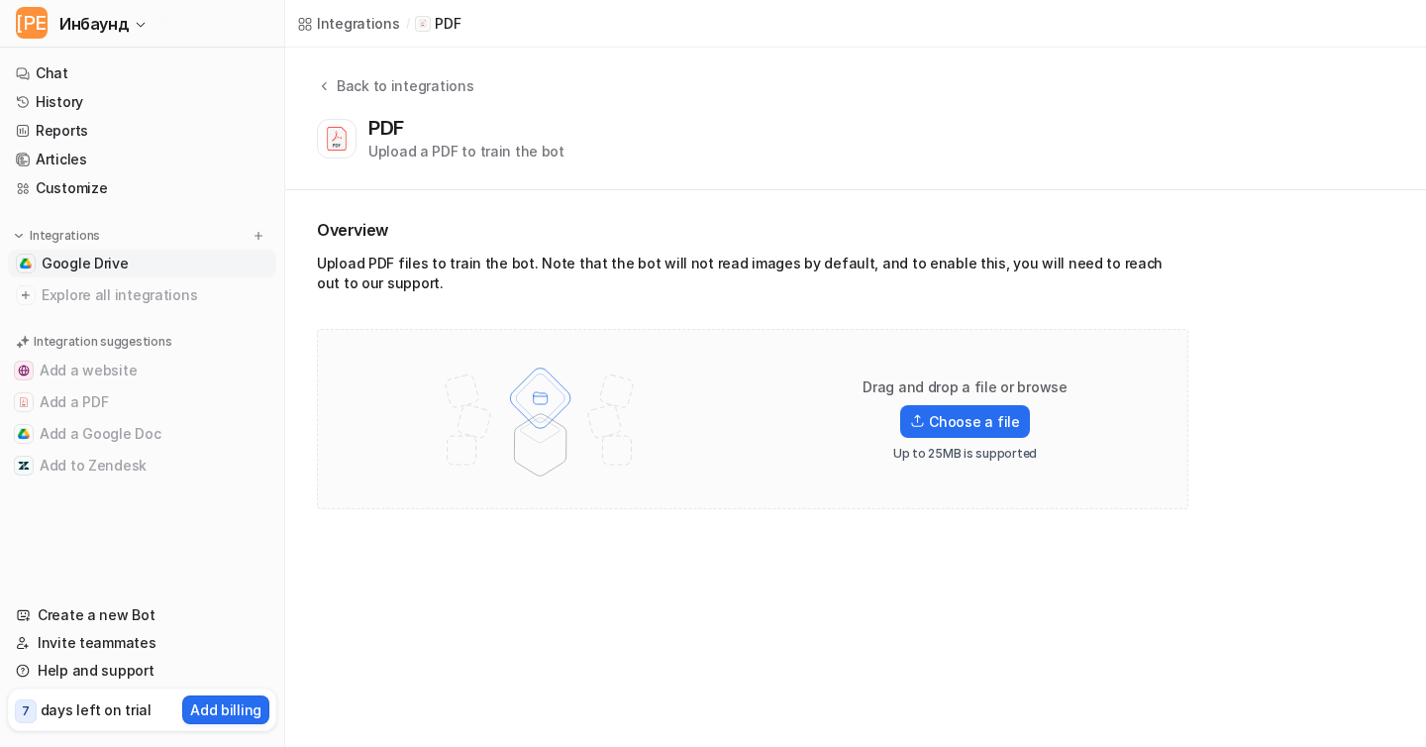
click at [111, 266] on span "Google Drive" at bounding box center [85, 264] width 87 height 20
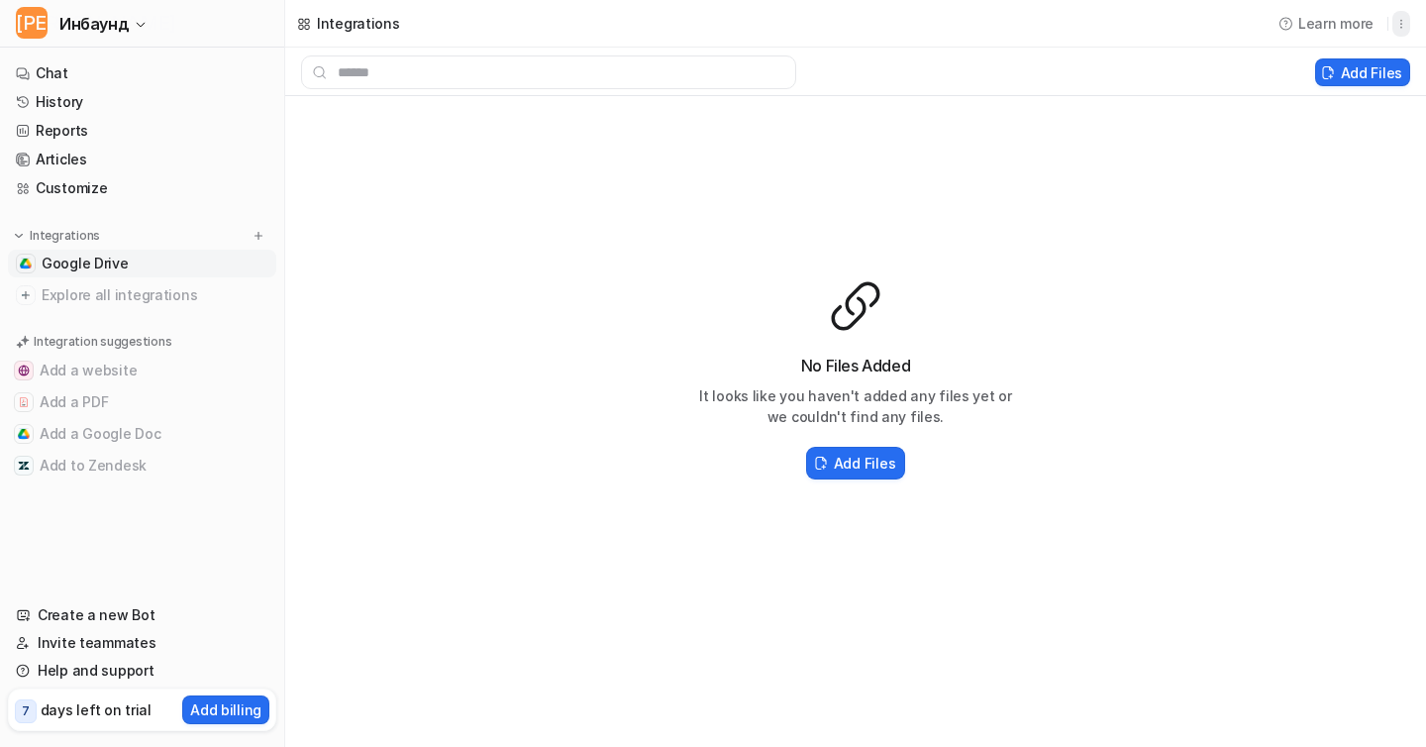
click at [1406, 27] on icon "button" at bounding box center [1401, 24] width 14 height 14
click at [1315, 62] on button "Delete" at bounding box center [1299, 67] width 214 height 37
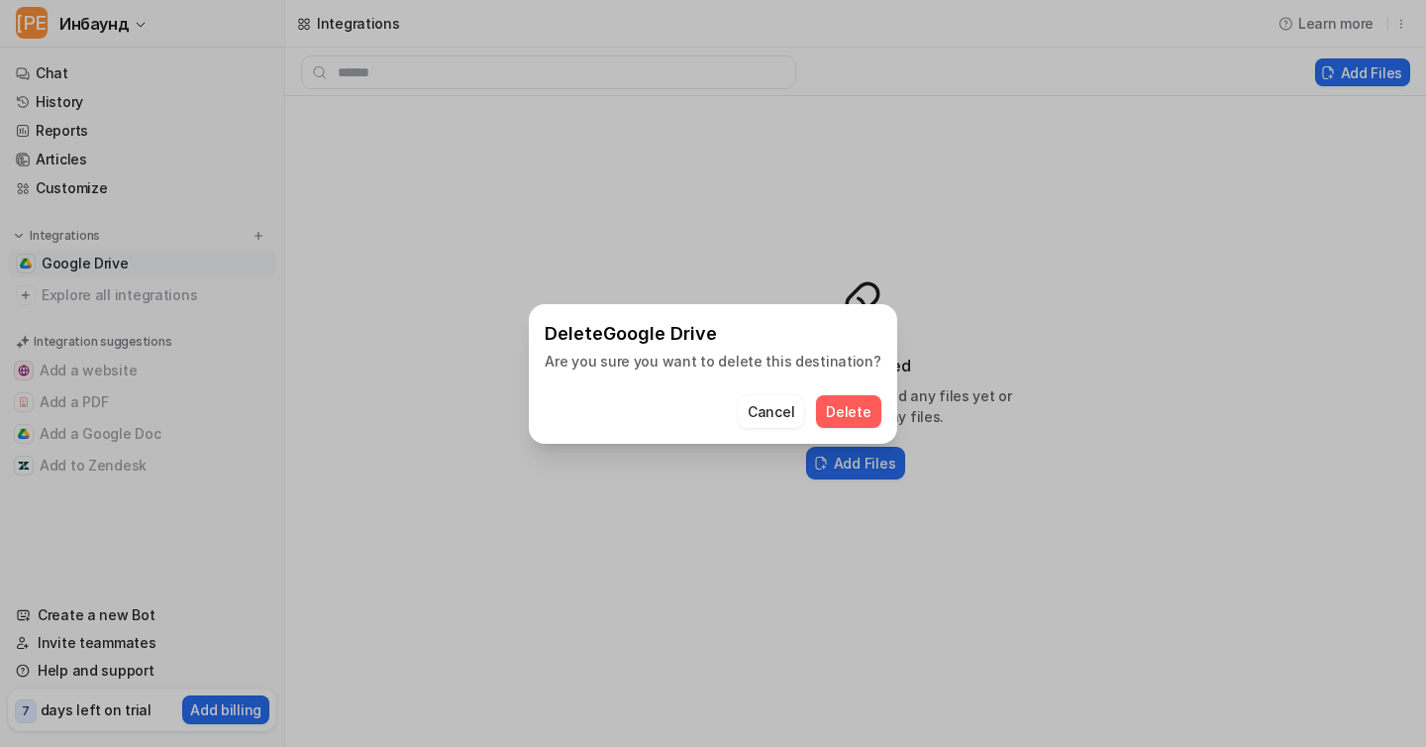
click at [843, 410] on button "Delete" at bounding box center [848, 411] width 64 height 33
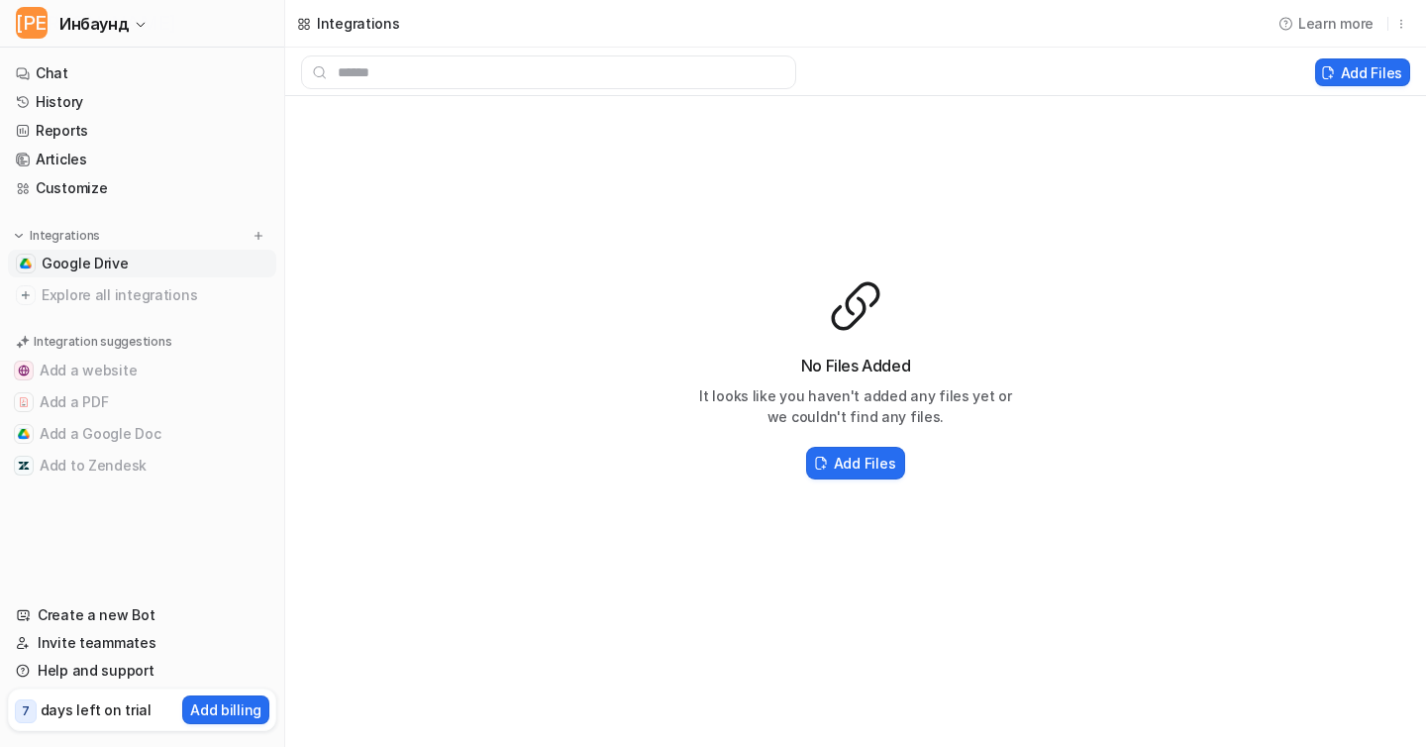
click at [118, 265] on span "Google Drive" at bounding box center [85, 264] width 87 height 20
click at [1402, 24] on icon "button" at bounding box center [1401, 24] width 14 height 14
click at [1327, 64] on button "Delete" at bounding box center [1299, 67] width 214 height 37
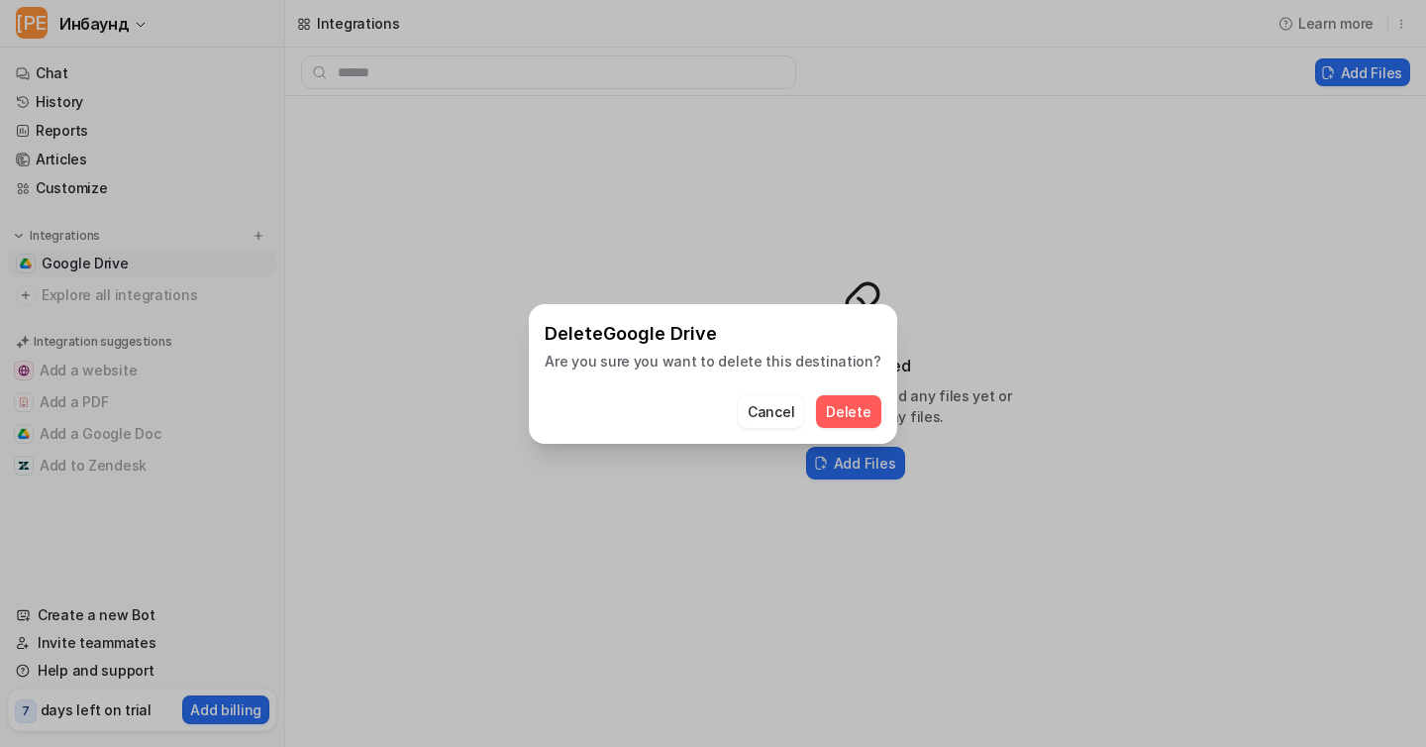
click at [816, 411] on button "Delete" at bounding box center [848, 411] width 64 height 33
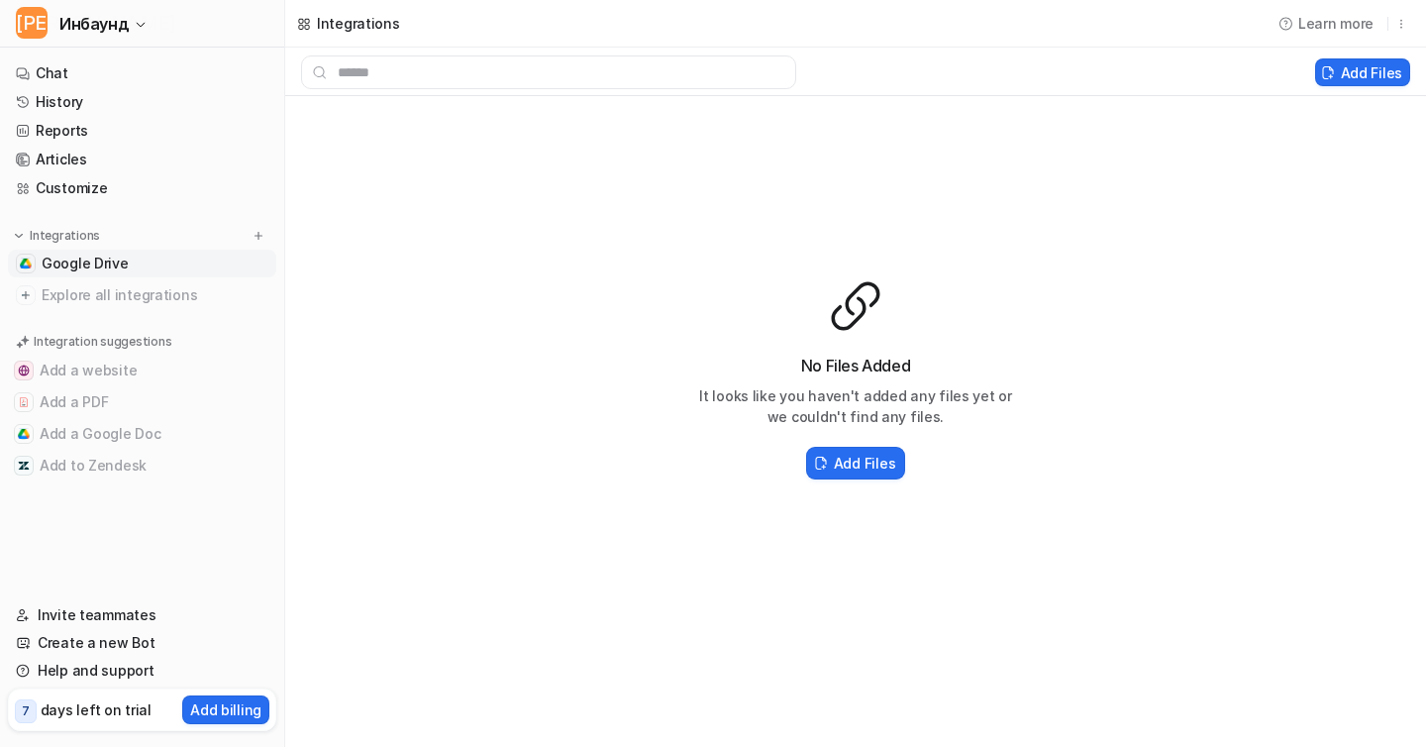
click at [200, 269] on link "Google Drive" at bounding box center [142, 264] width 268 height 28
click at [354, 32] on div "Integrations" at bounding box center [358, 23] width 83 height 21
click at [364, 14] on div "Integrations" at bounding box center [358, 23] width 83 height 21
click at [1407, 28] on icon "button" at bounding box center [1401, 24] width 14 height 14
click at [1048, 147] on div "No Files Added It looks like you haven't added any files yet or we couldn't fin…" at bounding box center [855, 380] width 1141 height 568
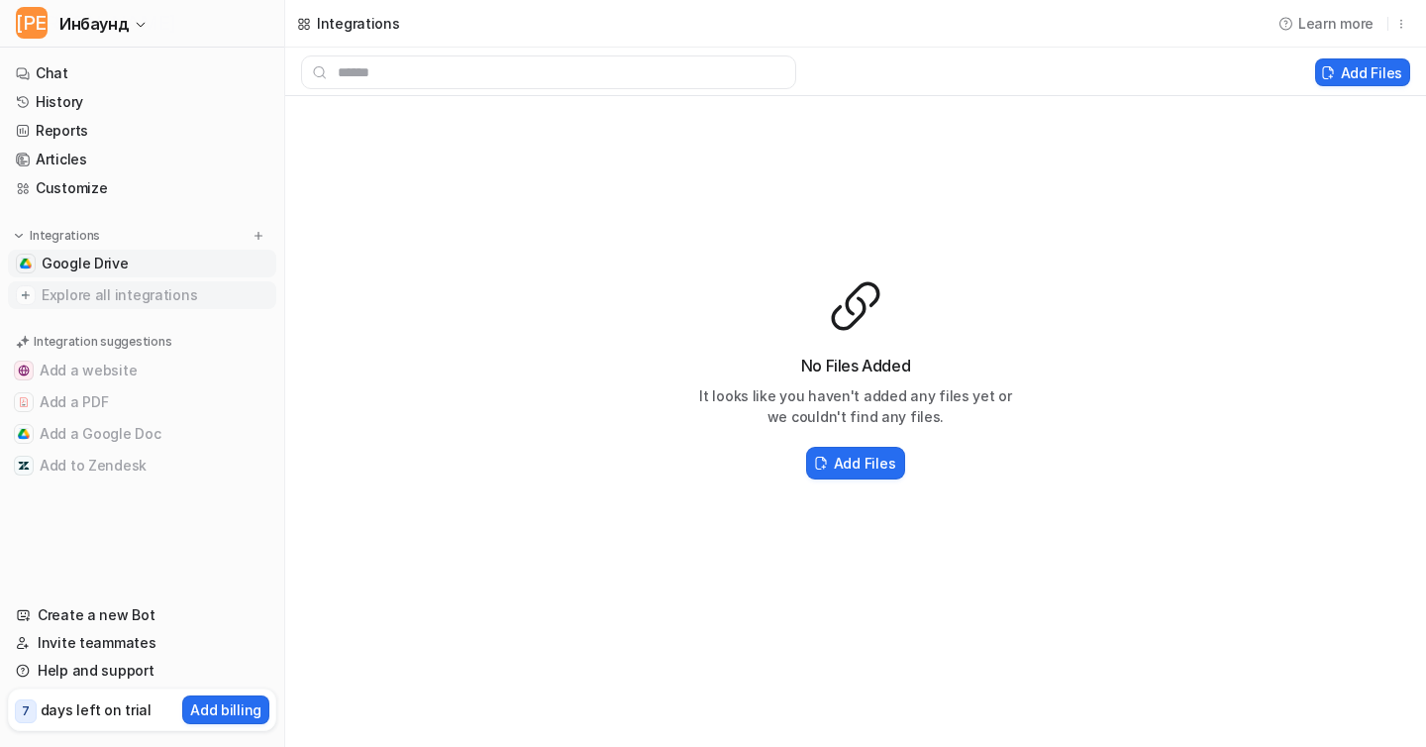
click at [63, 302] on span "Explore all integrations" at bounding box center [155, 295] width 227 height 32
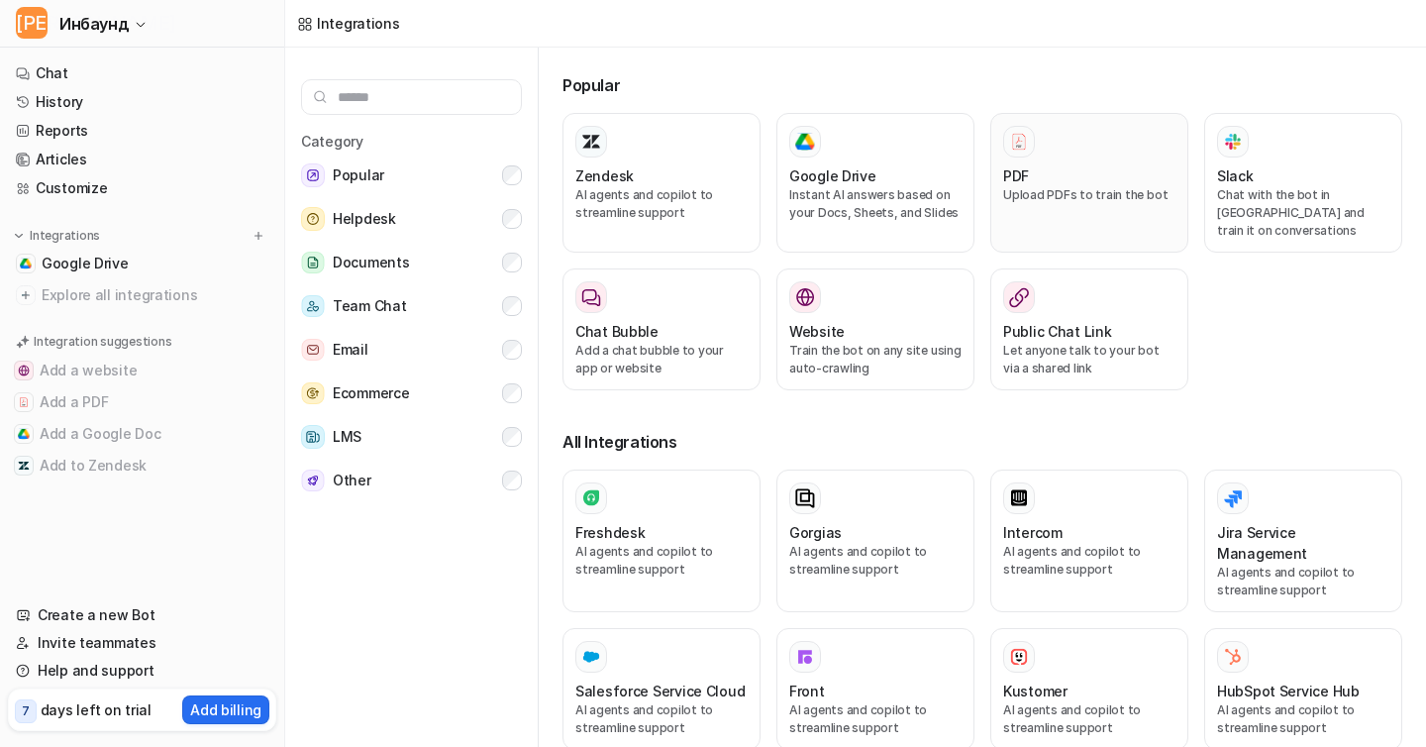
click at [1035, 169] on div "PDF" at bounding box center [1089, 175] width 172 height 21
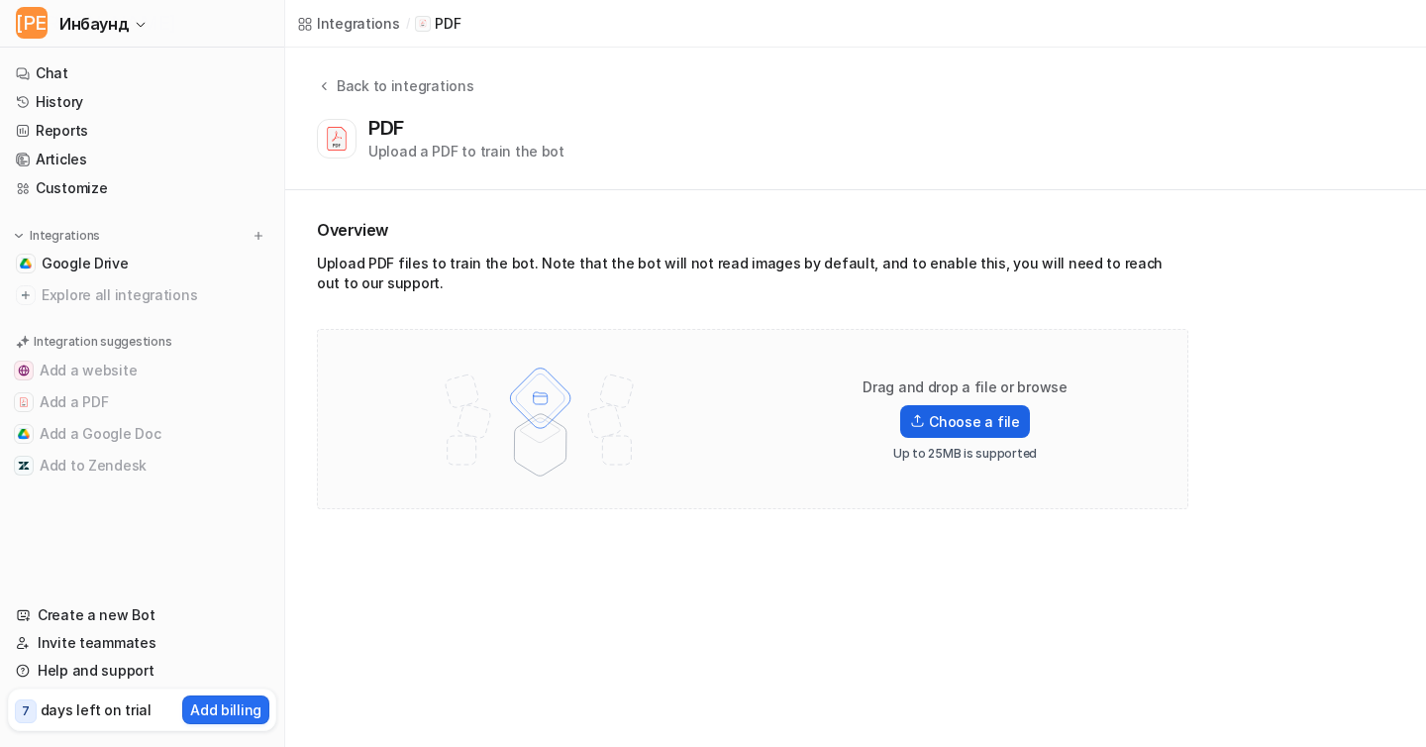
click at [920, 411] on label "Choose a file" at bounding box center [964, 421] width 129 height 33
click at [0, 0] on input "Choose a file" at bounding box center [0, 0] width 0 height 0
click at [927, 431] on label "Choose a file" at bounding box center [964, 421] width 129 height 33
click at [0, 0] on input "Choose a file" at bounding box center [0, 0] width 0 height 0
click at [184, 540] on div "1 task in progress" at bounding box center [142, 551] width 264 height 37
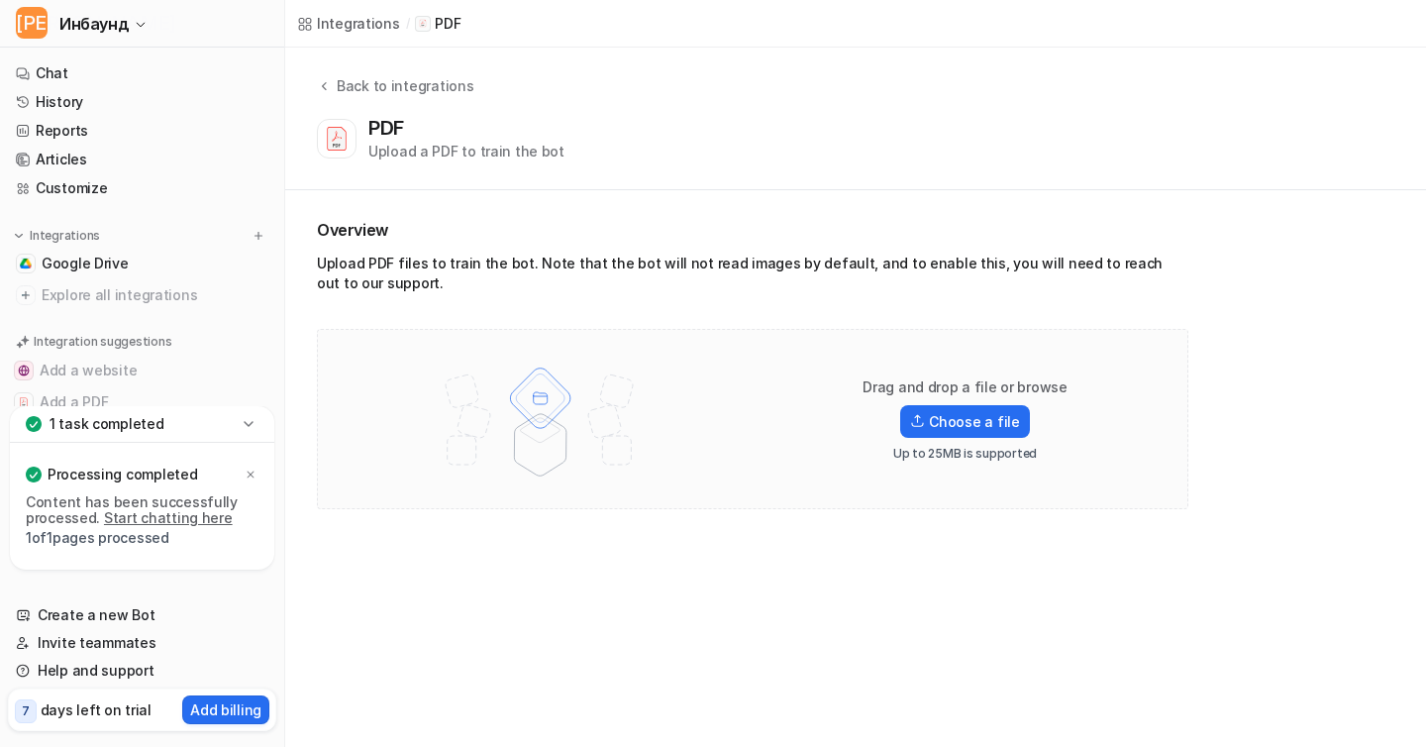
click at [152, 422] on p "1 task completed" at bounding box center [107, 424] width 115 height 20
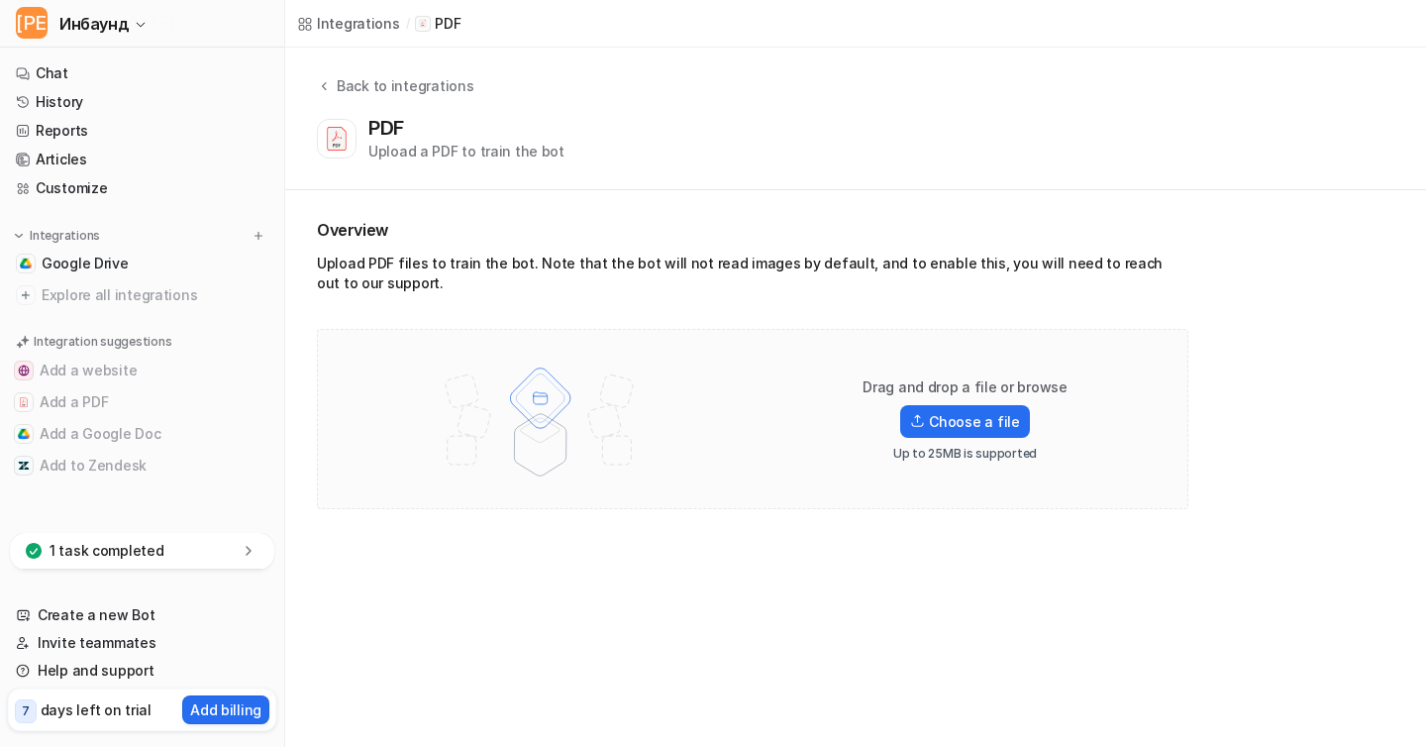
click at [201, 545] on div "1 task completed" at bounding box center [142, 551] width 264 height 37
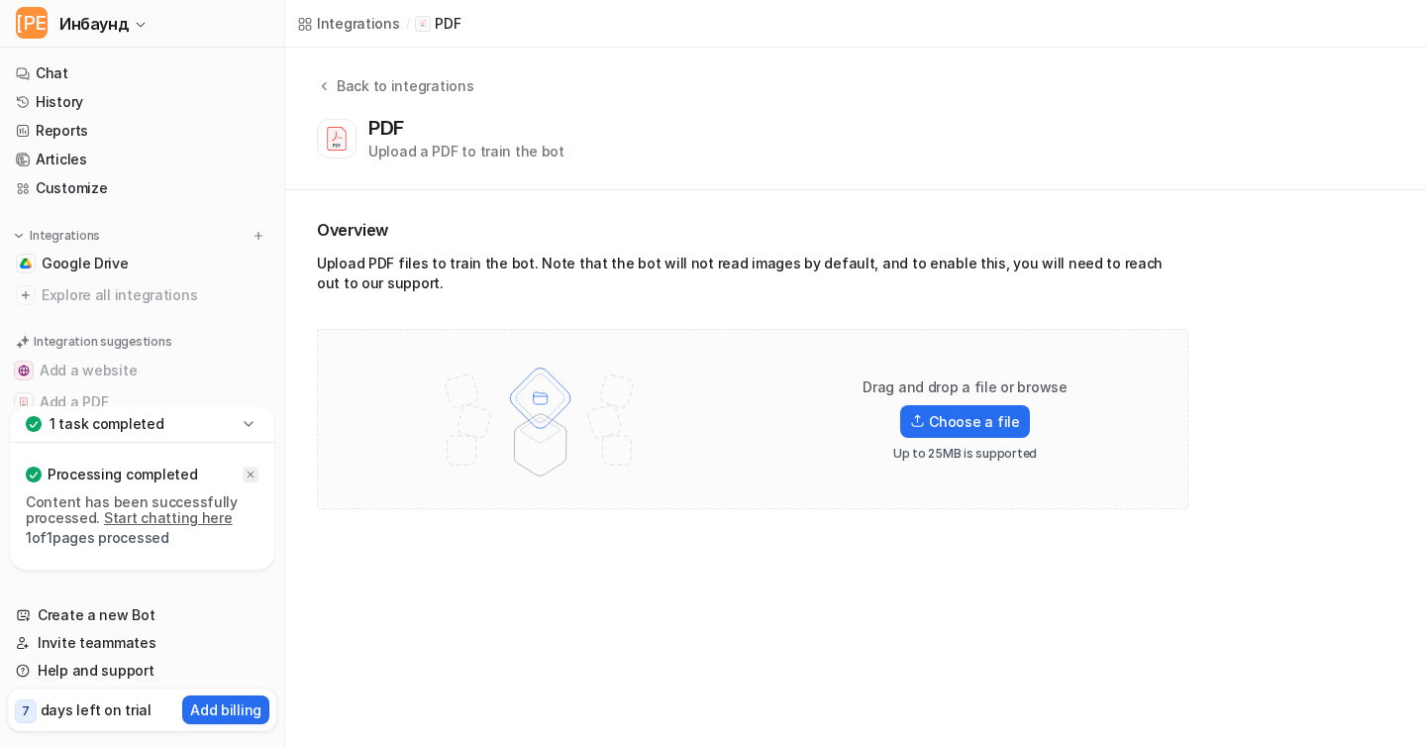
click at [252, 468] on icon at bounding box center [251, 474] width 12 height 12
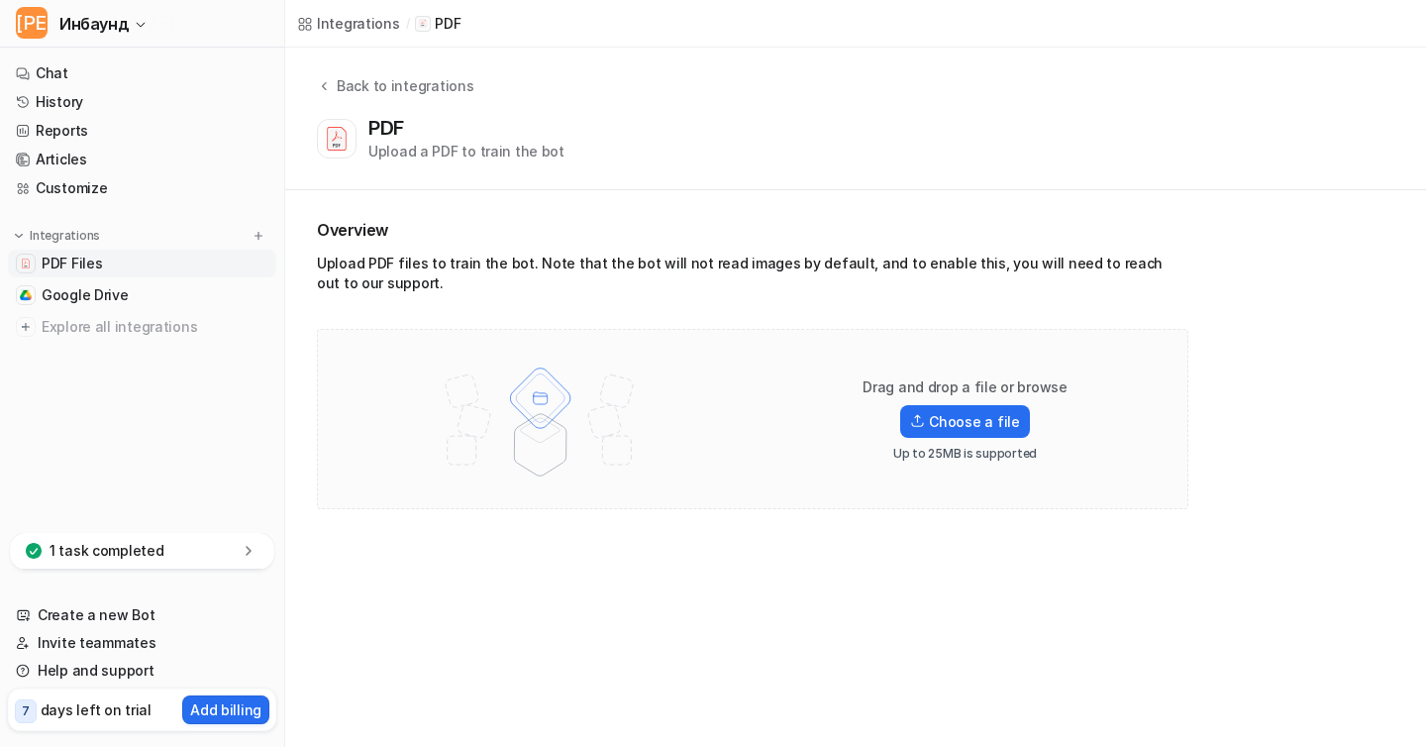
click at [126, 259] on link "PDF Files" at bounding box center [142, 264] width 268 height 28
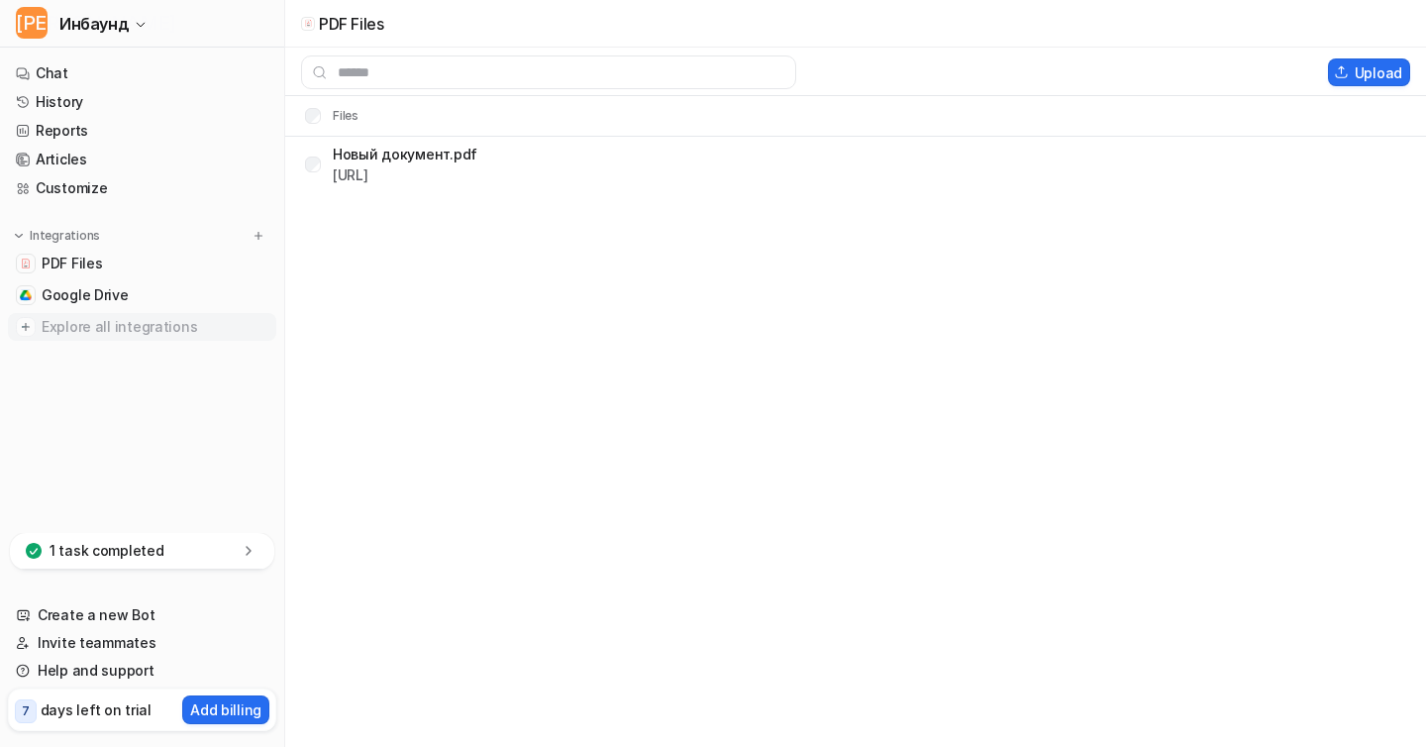
click at [146, 336] on span "Explore all integrations" at bounding box center [155, 327] width 227 height 32
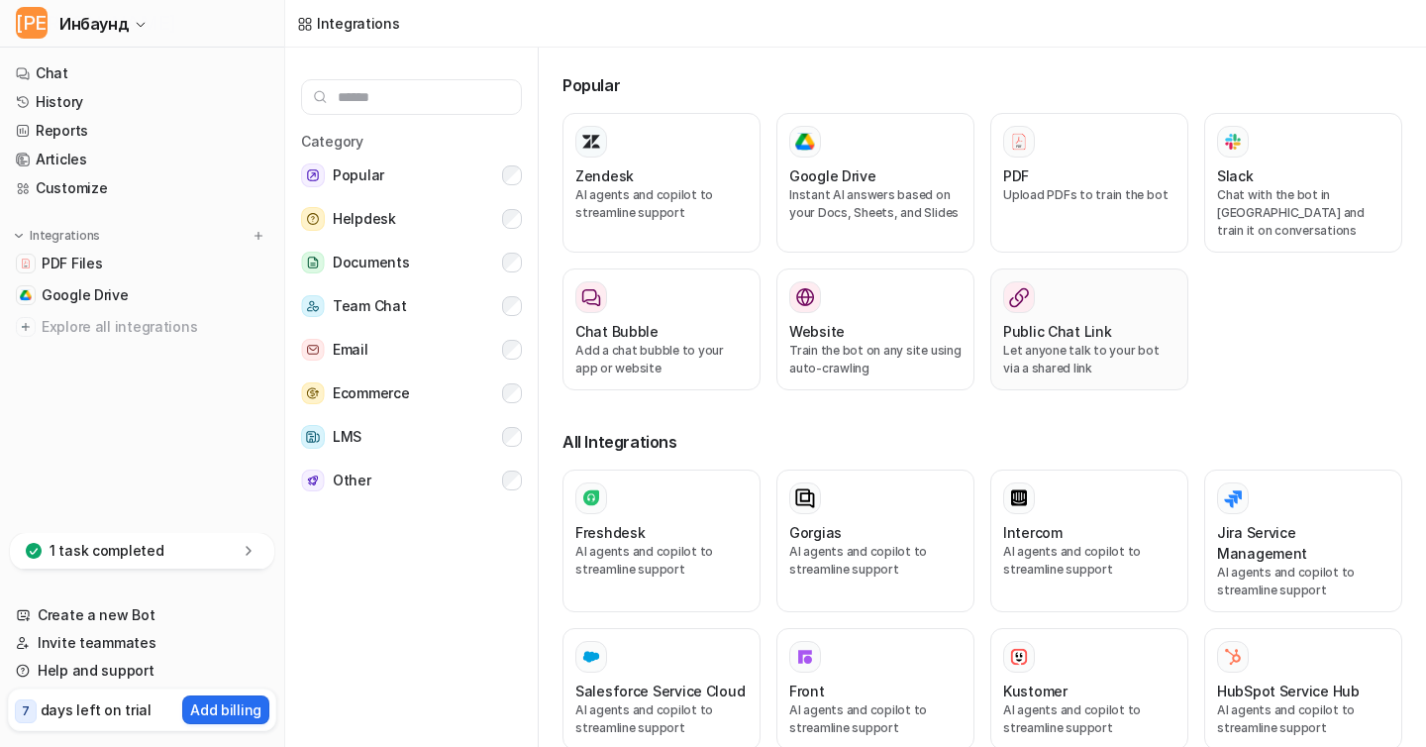
click at [1073, 342] on p "Let anyone talk to your bot via a shared link" at bounding box center [1089, 360] width 172 height 36
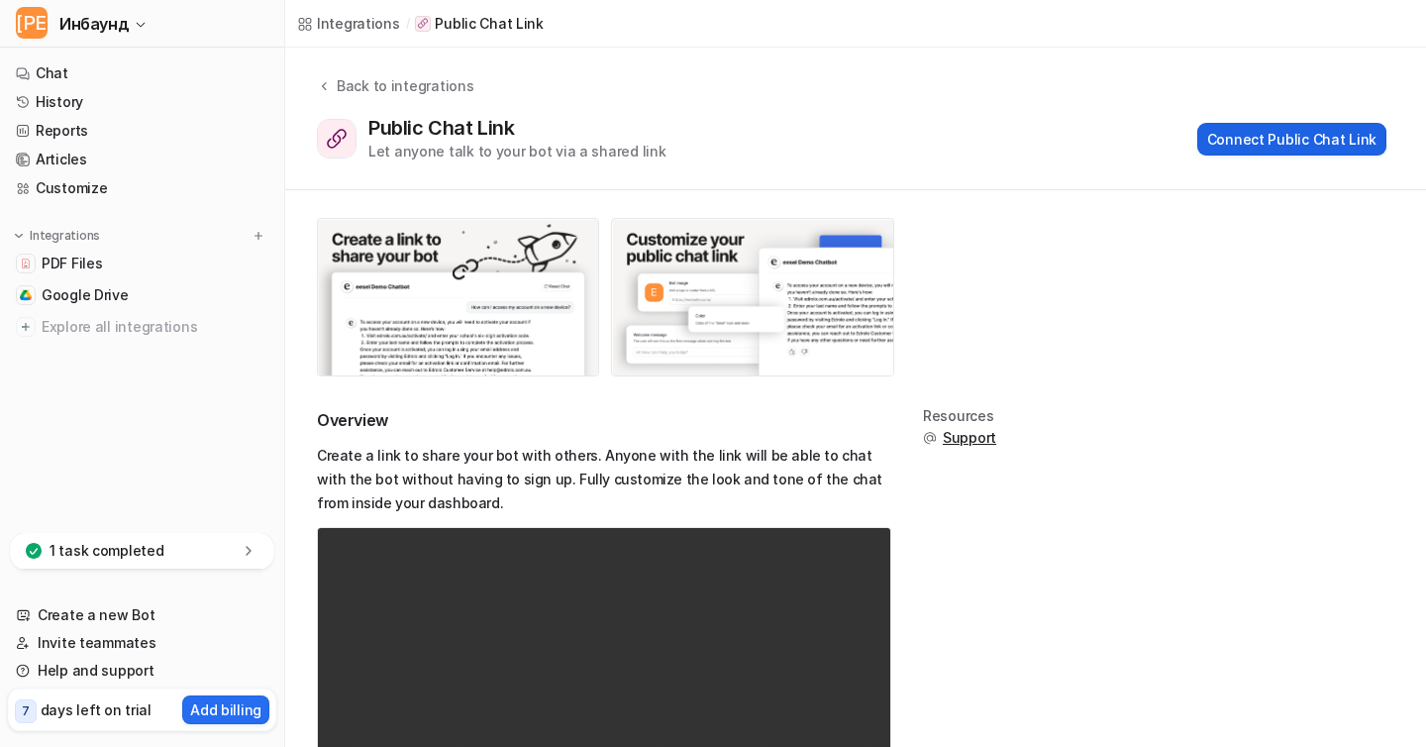
click at [1259, 138] on button "Connect Public Chat Link" at bounding box center [1291, 139] width 189 height 33
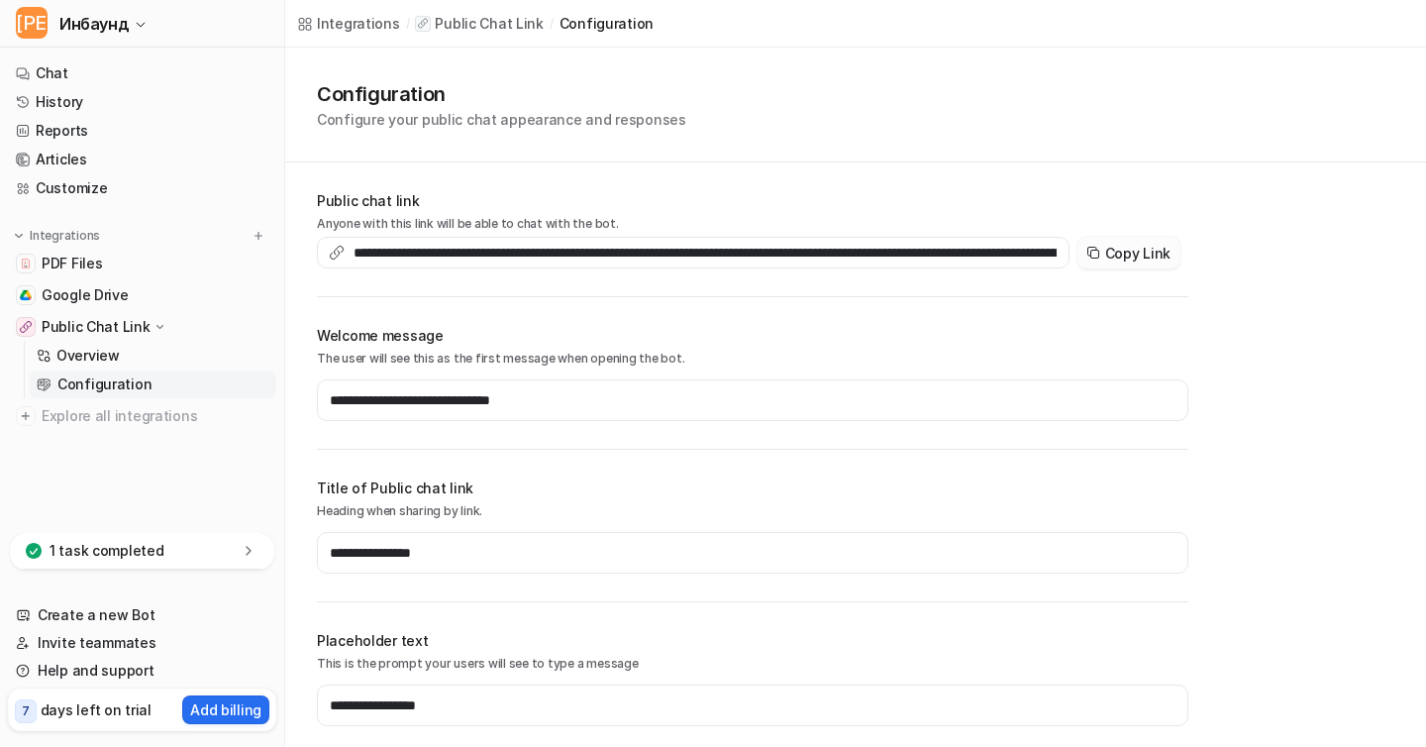
click at [1137, 252] on button "Copy Link" at bounding box center [1128, 253] width 103 height 32
click at [105, 361] on p "Overview" at bounding box center [87, 356] width 63 height 20
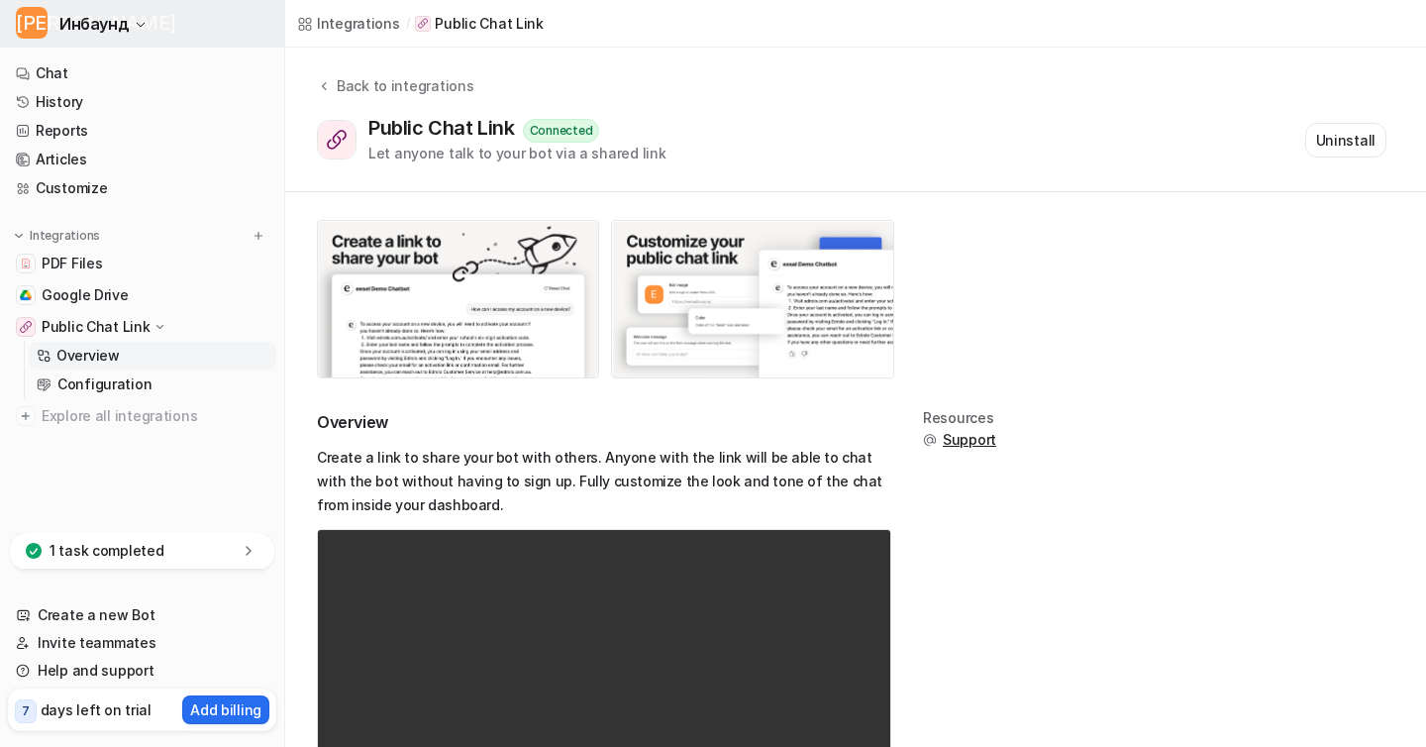
click at [130, 20] on button "И Инбаунд" at bounding box center [142, 24] width 284 height 48
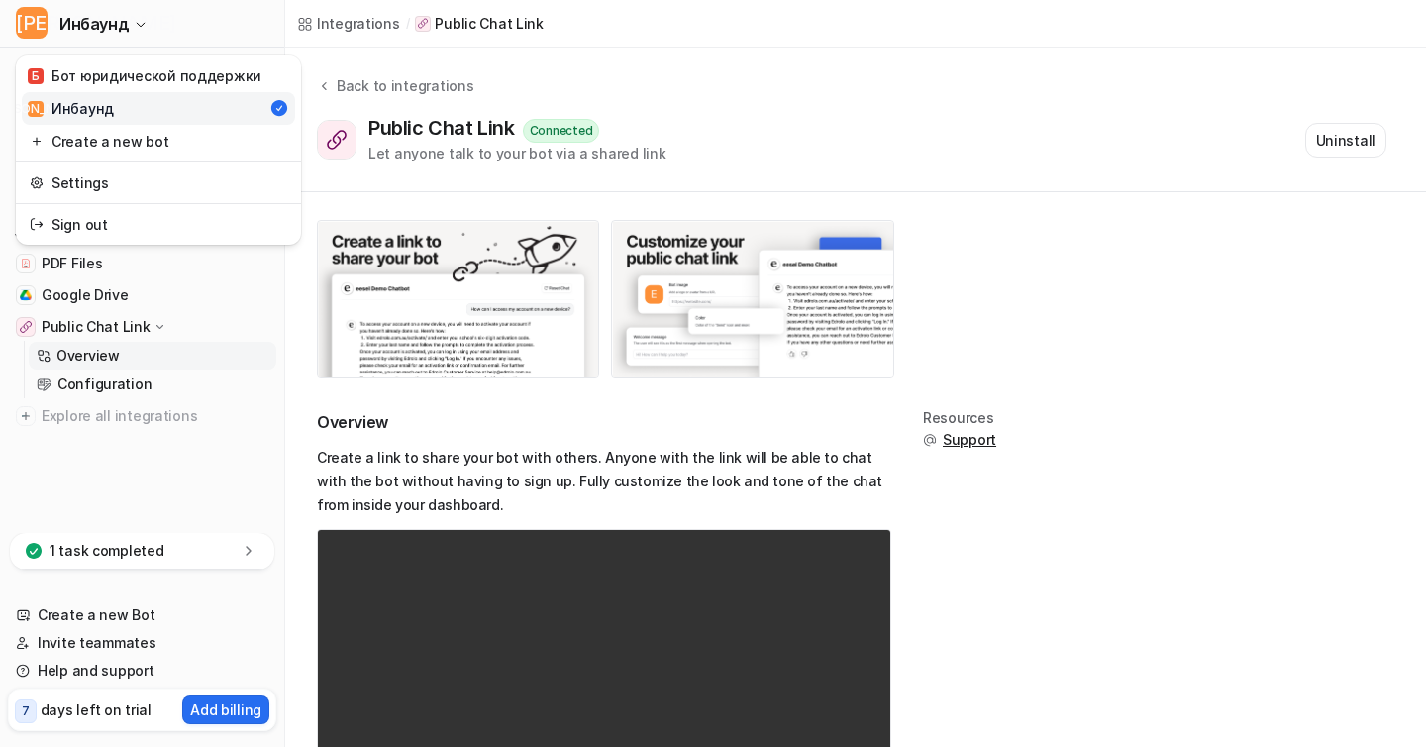
click at [110, 109] on link "И Инбаунд" at bounding box center [158, 108] width 273 height 33
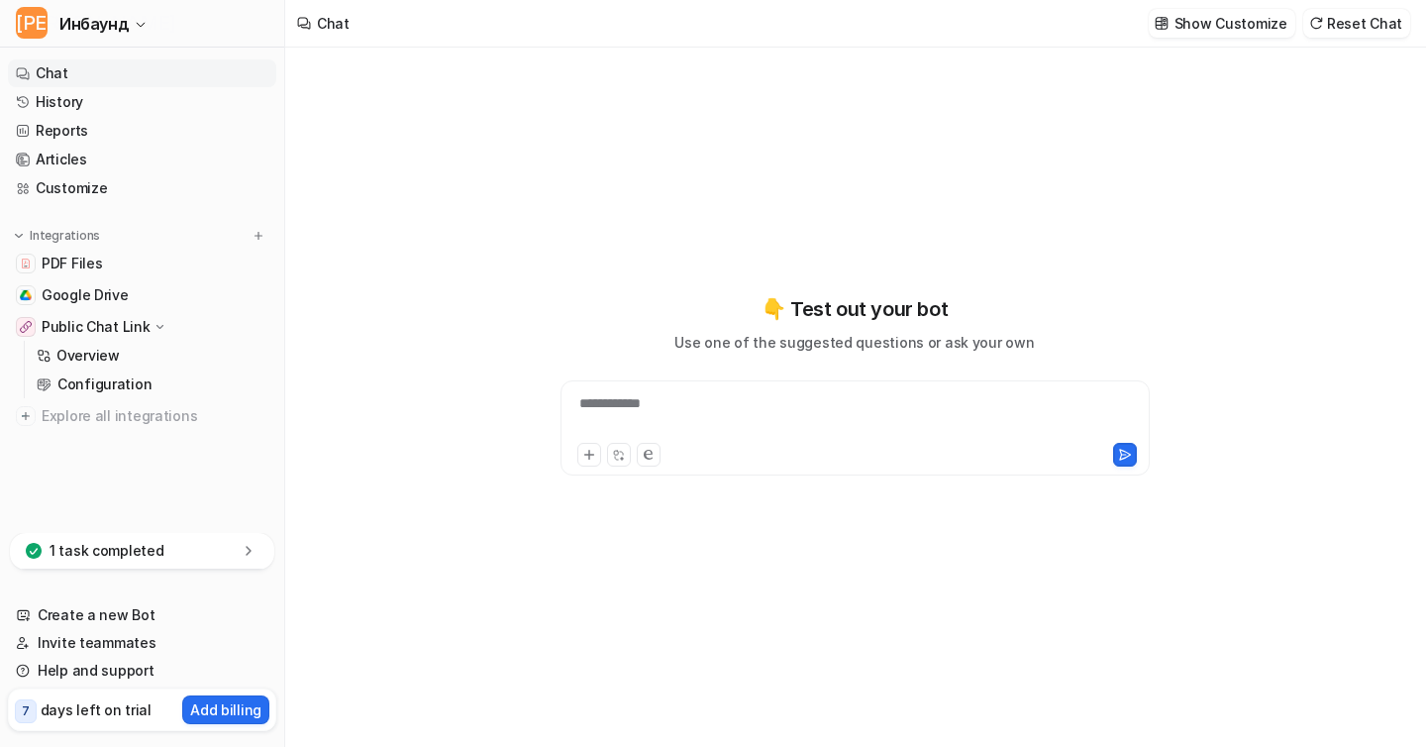
type textarea "**********"
click at [1169, 29] on img at bounding box center [1162, 23] width 14 height 15
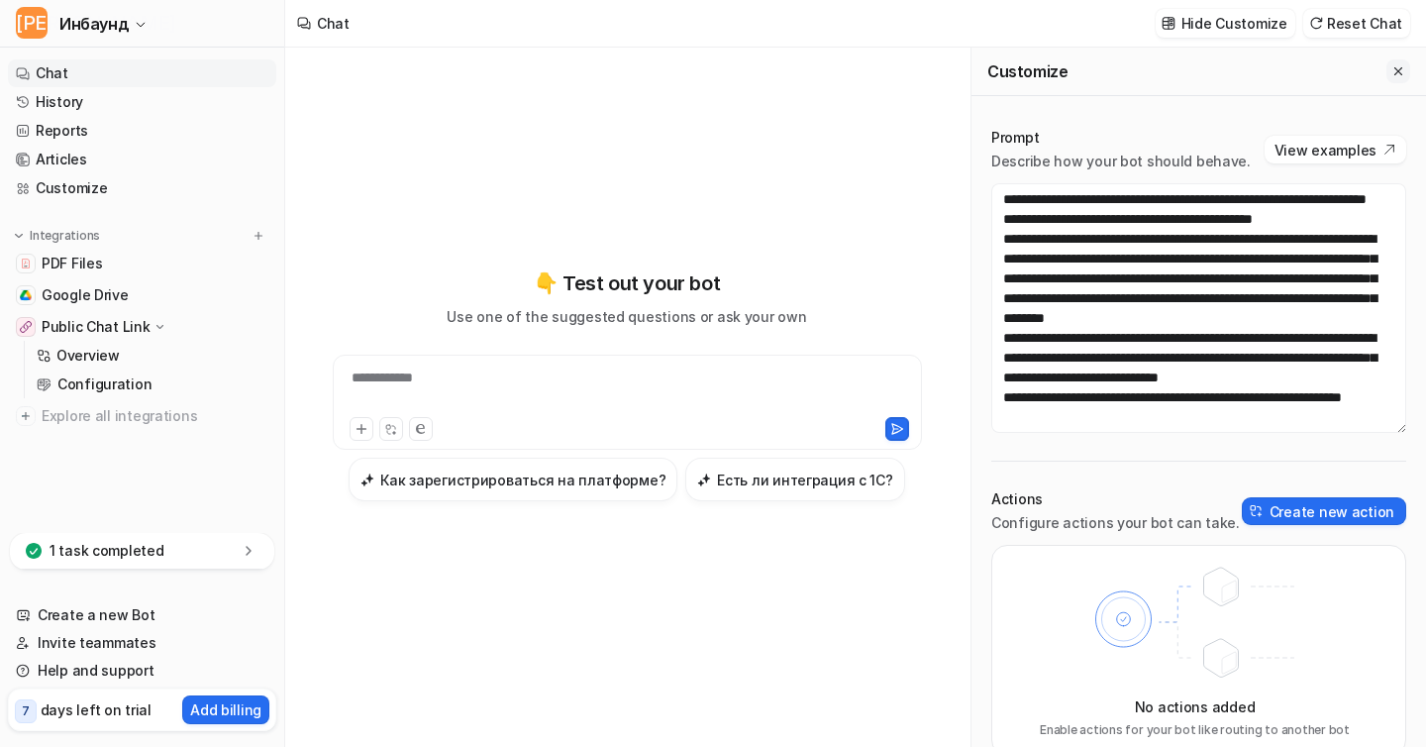
click at [1394, 69] on icon "Close flyout" at bounding box center [1398, 71] width 14 height 14
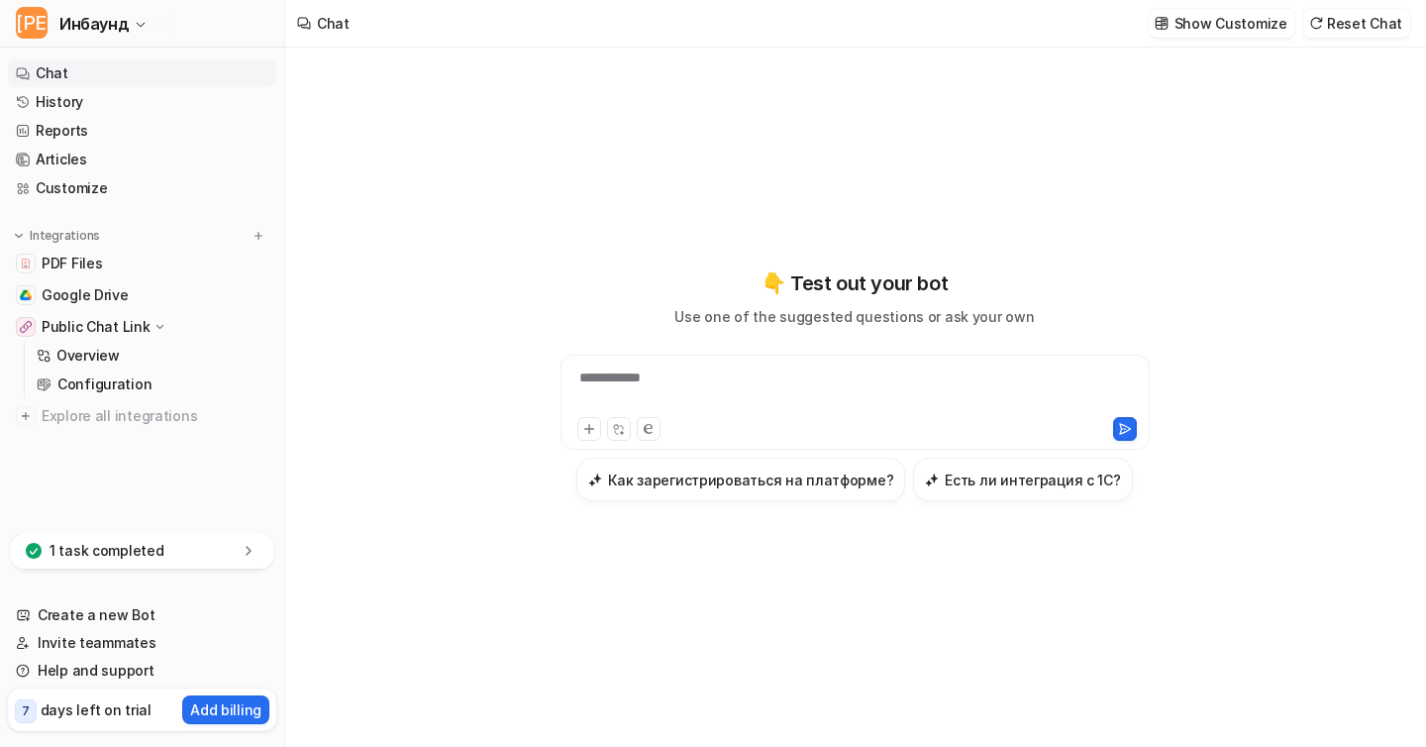
scroll to position [20189, 0]
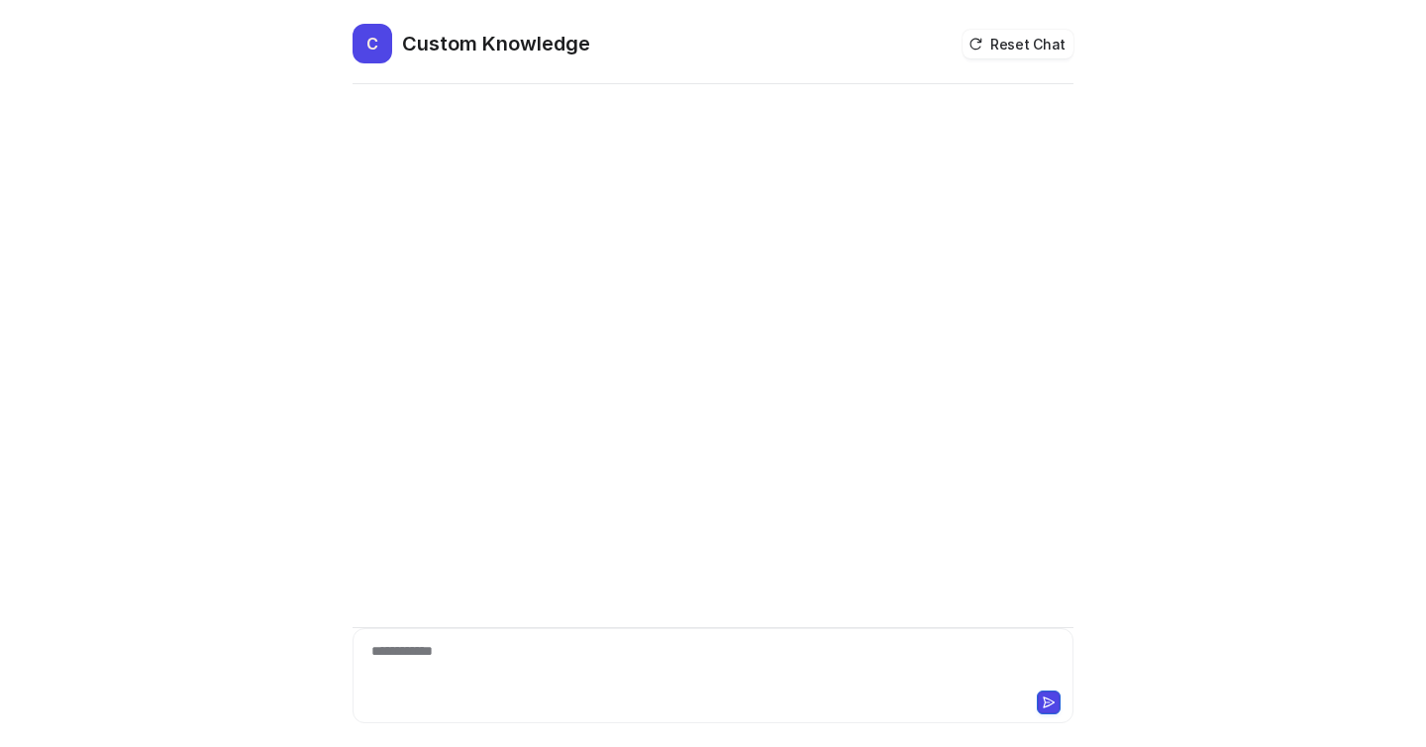
click at [509, 651] on div "**********" at bounding box center [712, 664] width 711 height 46
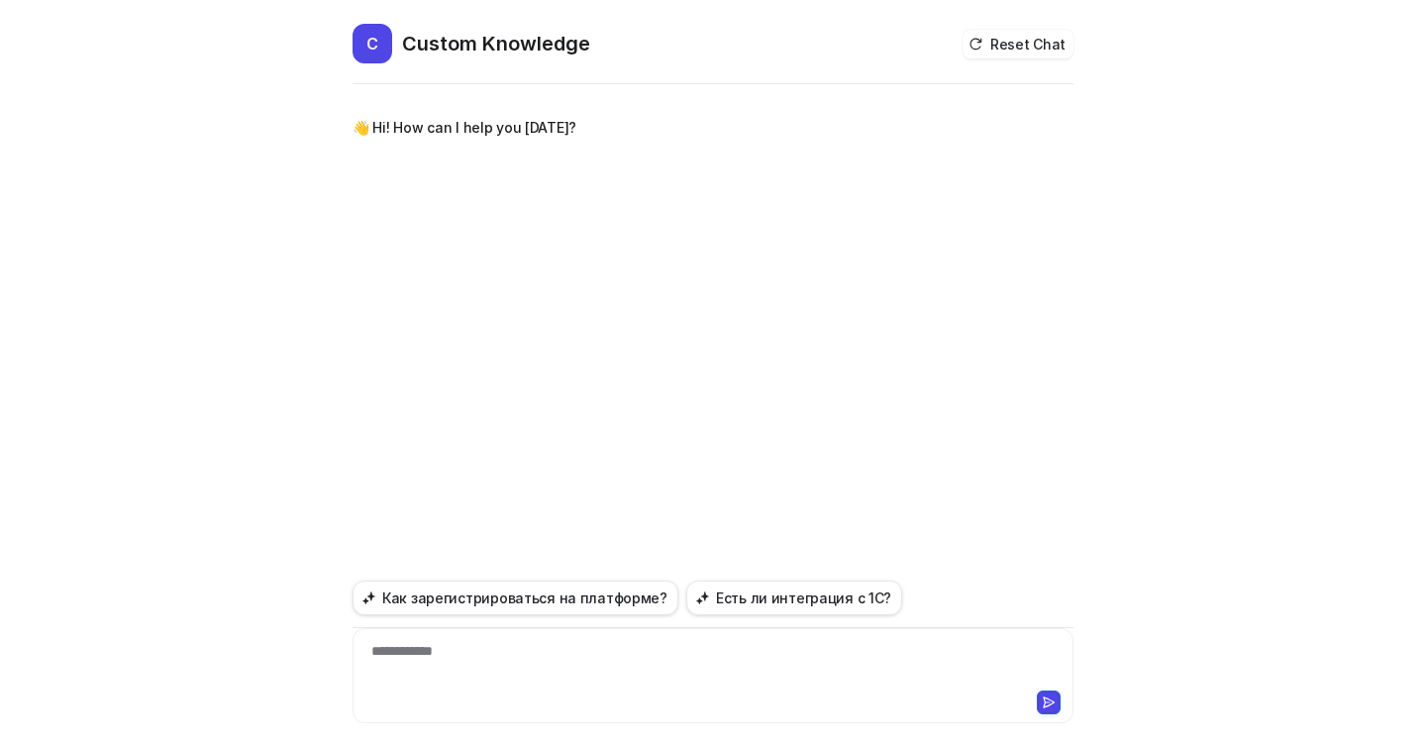
click at [454, 664] on div "**********" at bounding box center [712, 664] width 711 height 46
